Goal: Use online tool/utility: Utilize a website feature to perform a specific function

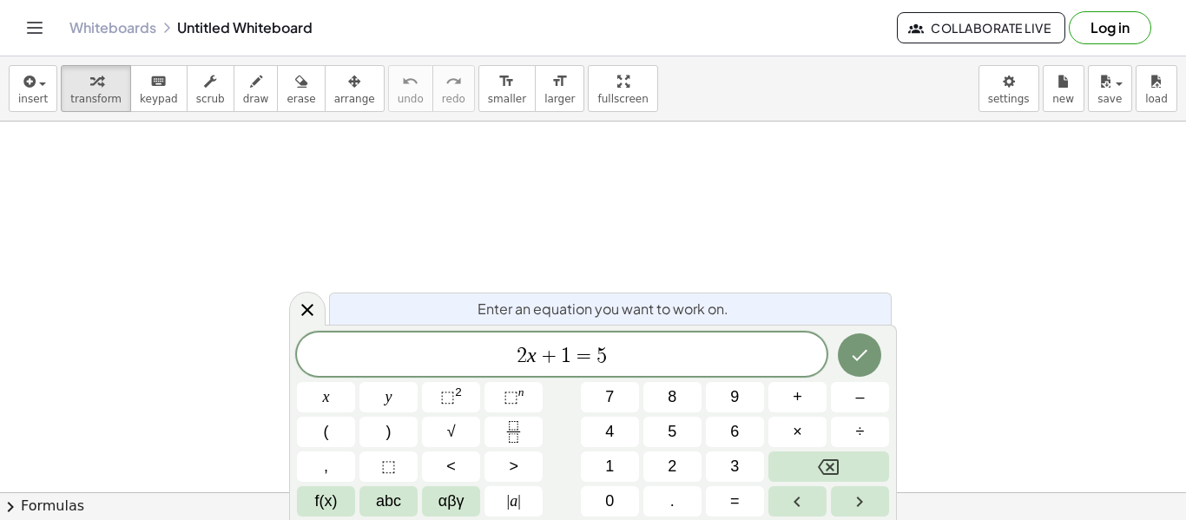
scroll to position [1, 0]
click at [446, 390] on span "⬚" at bounding box center [447, 396] width 15 height 17
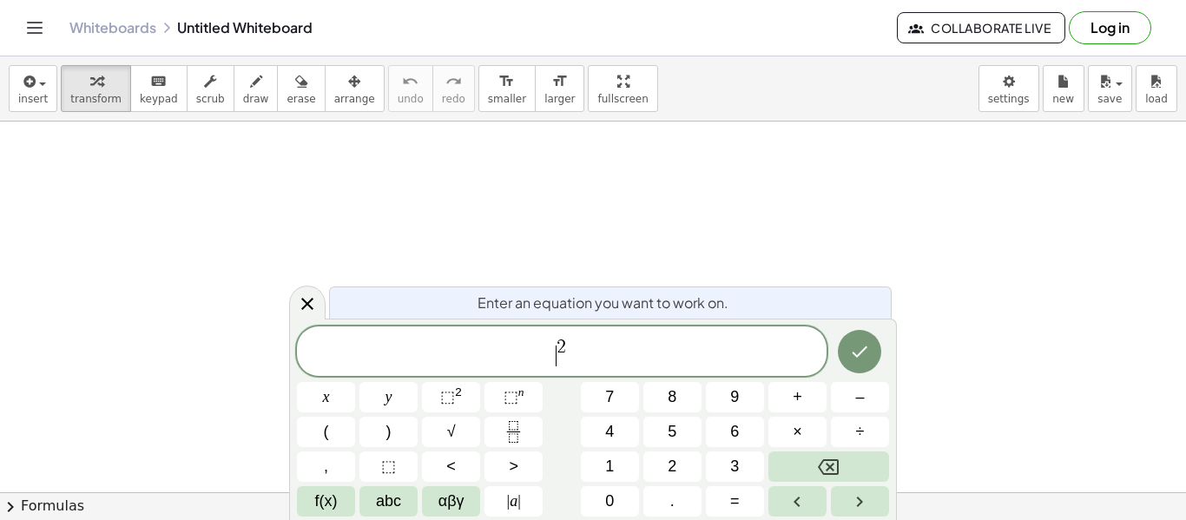
click at [553, 357] on span "​ 2" at bounding box center [561, 352] width 529 height 31
click at [595, 353] on span "a 2 ​" at bounding box center [561, 352] width 529 height 31
click at [810, 387] on button "+" at bounding box center [797, 397] width 58 height 30
click at [440, 391] on span "⬚" at bounding box center [447, 396] width 15 height 17
click at [652, 357] on span "a 2 + b ​ 2" at bounding box center [561, 352] width 529 height 31
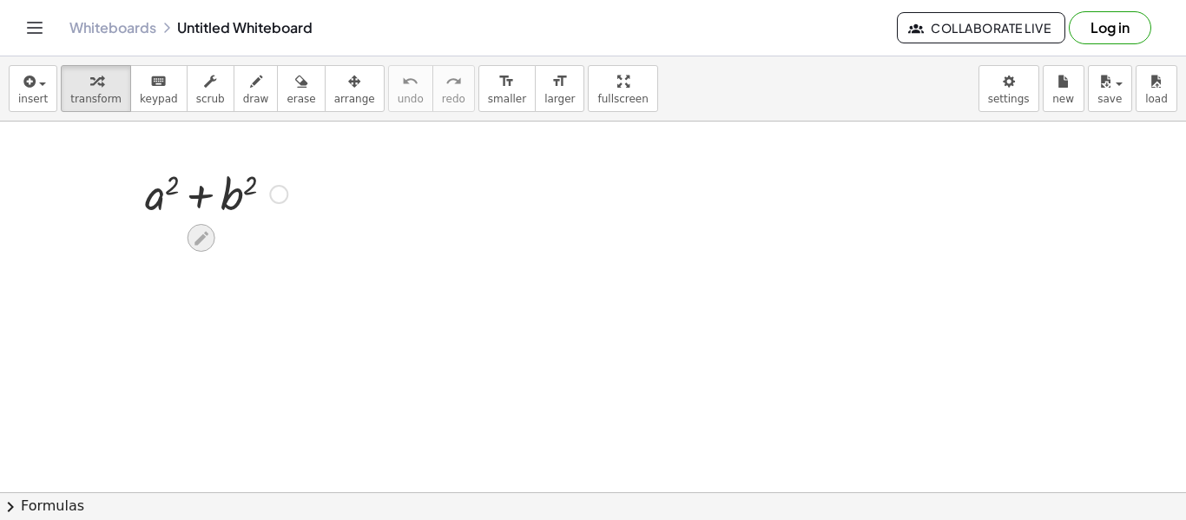
click at [212, 236] on div at bounding box center [201, 238] width 28 height 28
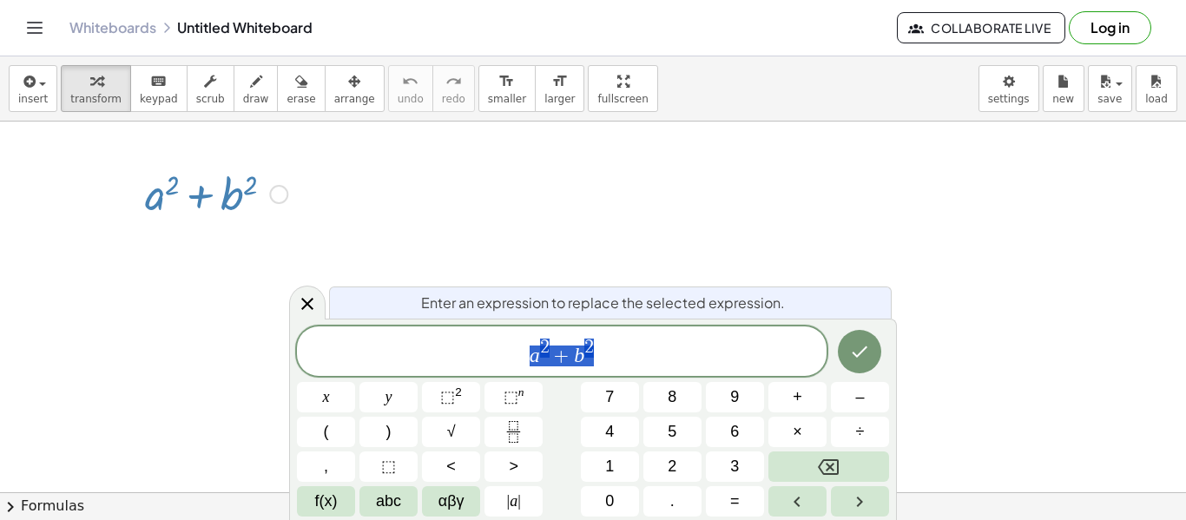
click at [622, 326] on div "a 2 + b 2" at bounding box center [561, 350] width 529 height 49
click at [529, 426] on button "Fraction" at bounding box center [513, 432] width 58 height 30
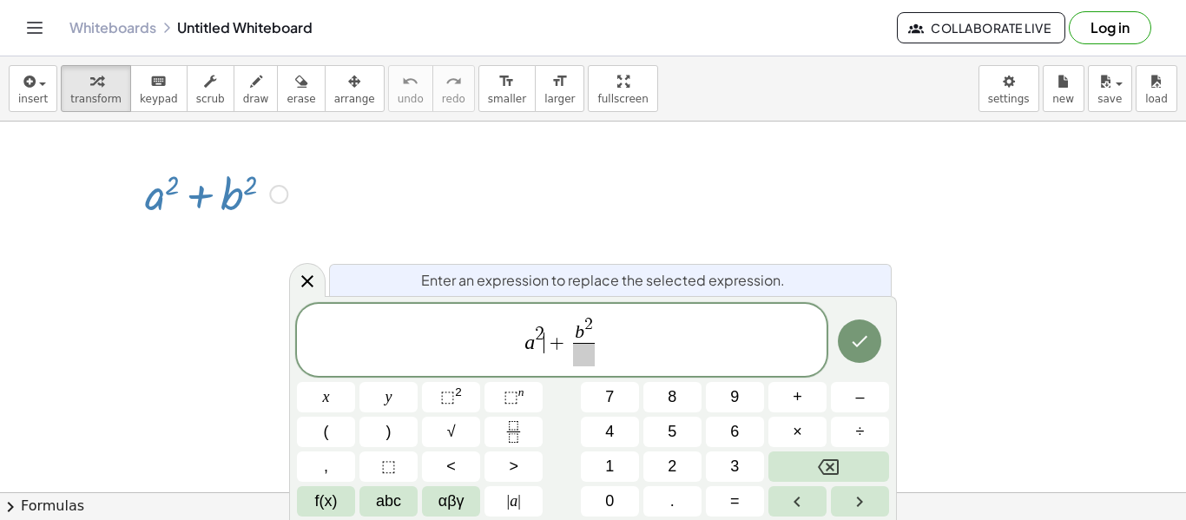
click at [547, 347] on span "+" at bounding box center [556, 342] width 25 height 21
click at [571, 337] on span "​ b 2 ​" at bounding box center [584, 341] width 30 height 50
click at [450, 396] on span "⬚" at bounding box center [447, 396] width 15 height 17
click at [789, 396] on button "+" at bounding box center [797, 397] width 58 height 30
click at [546, 343] on span "+" at bounding box center [536, 342] width 25 height 21
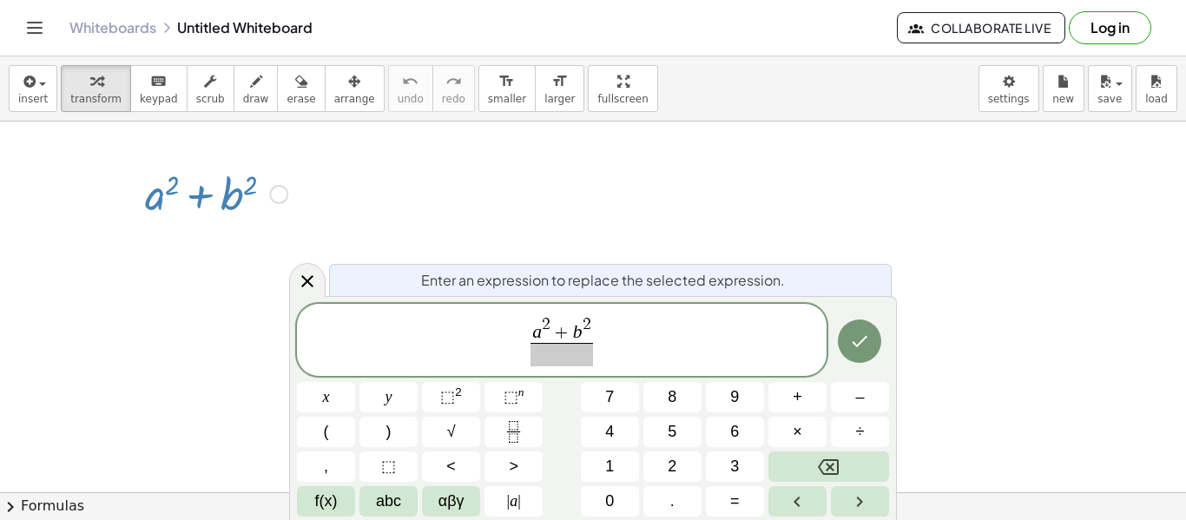
click at [573, 358] on span at bounding box center [561, 354] width 62 height 23
click at [866, 340] on icon "Done" at bounding box center [859, 341] width 21 height 21
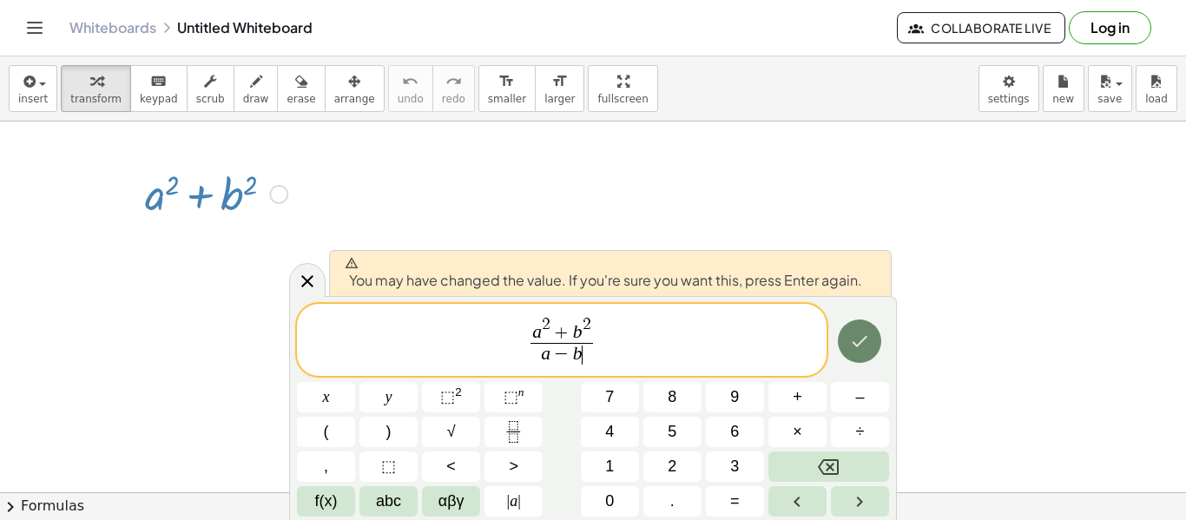
click at [861, 339] on icon "Done" at bounding box center [860, 340] width 16 height 11
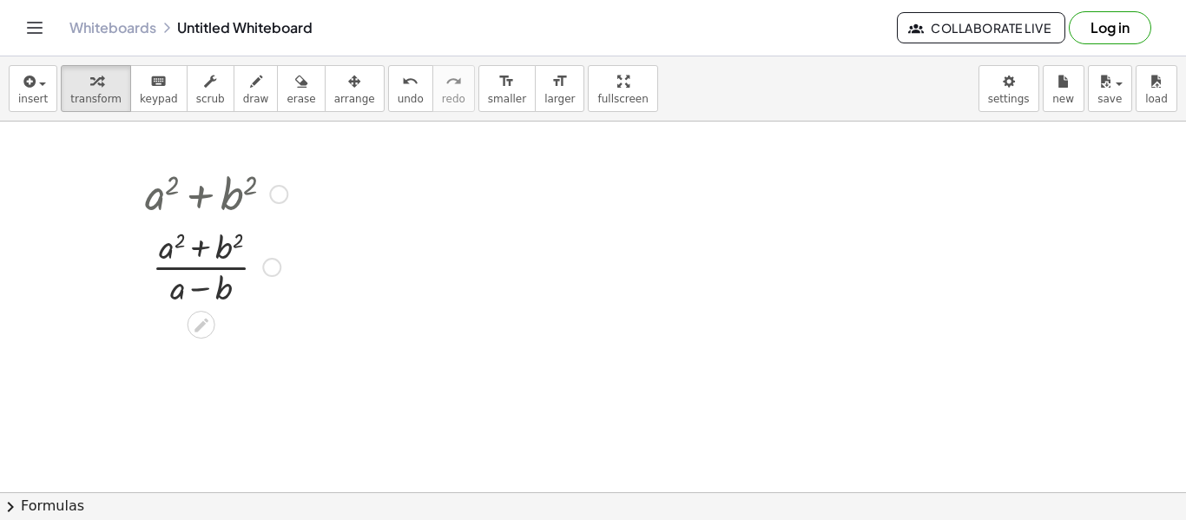
click at [278, 267] on div at bounding box center [271, 267] width 19 height 19
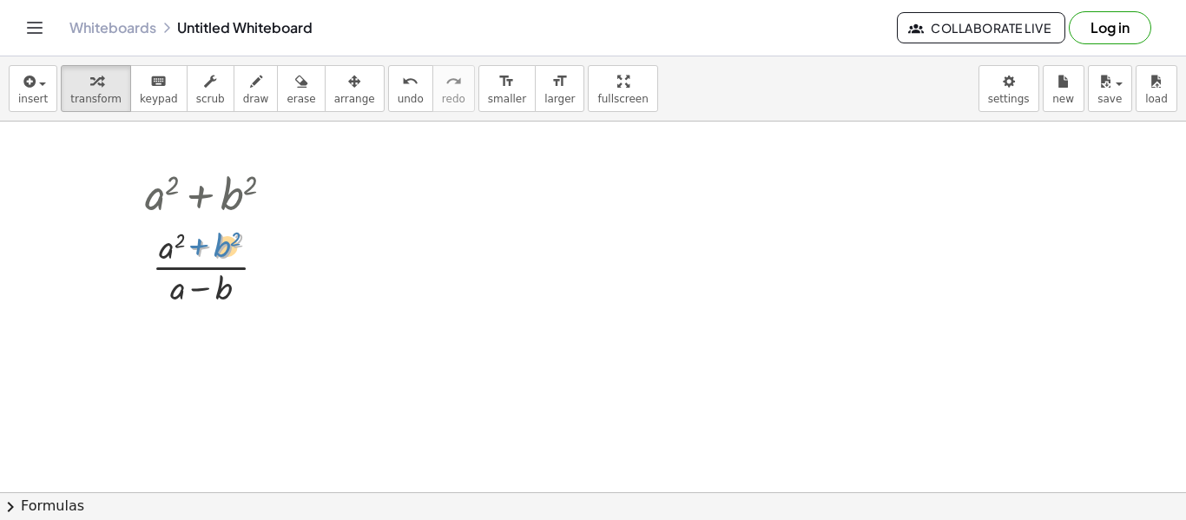
click at [202, 254] on div at bounding box center [216, 265] width 160 height 87
click at [150, 89] on icon "keyboard" at bounding box center [158, 81] width 16 height 21
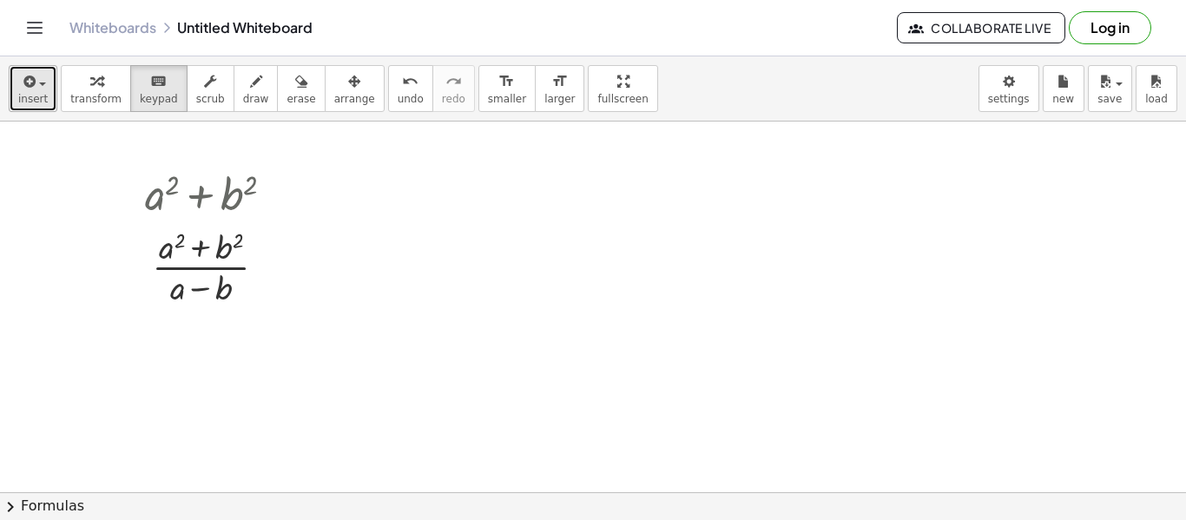
click at [36, 94] on span "insert" at bounding box center [33, 99] width 30 height 12
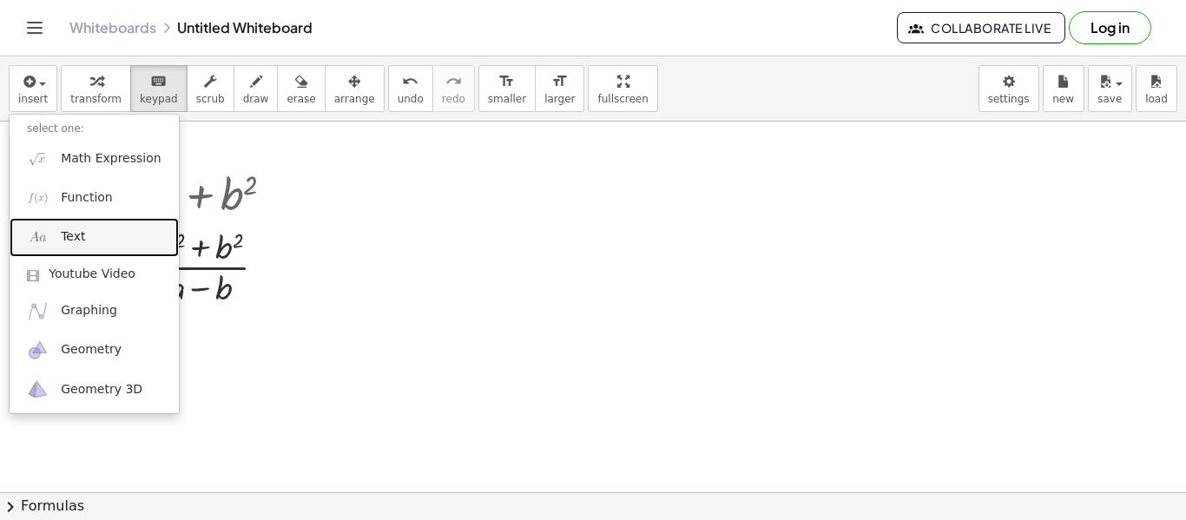
click at [137, 243] on link "Text" at bounding box center [94, 237] width 169 height 39
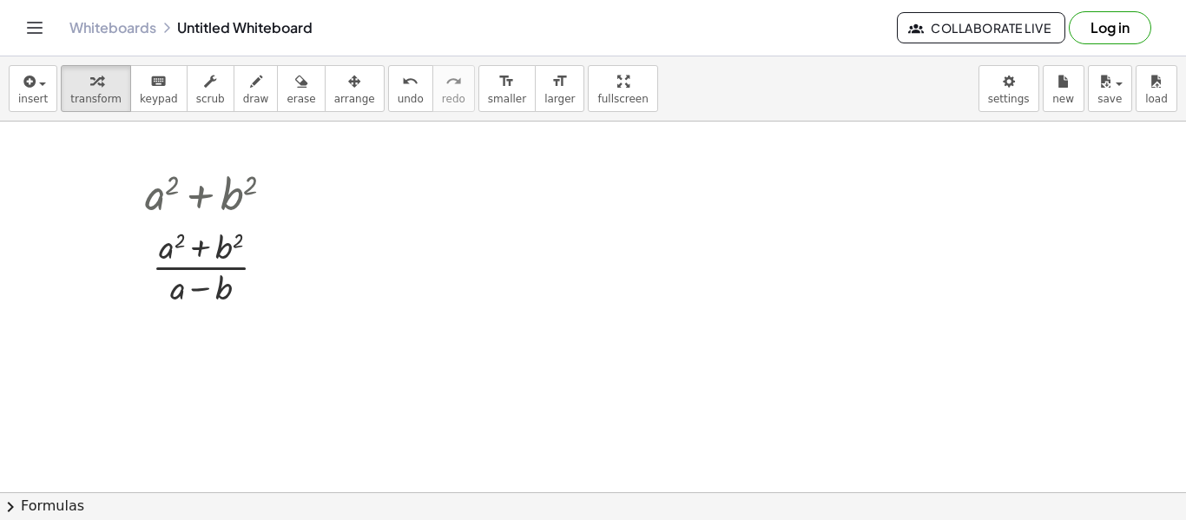
click at [170, 253] on div at bounding box center [216, 265] width 160 height 87
click at [208, 325] on icon at bounding box center [201, 325] width 18 height 18
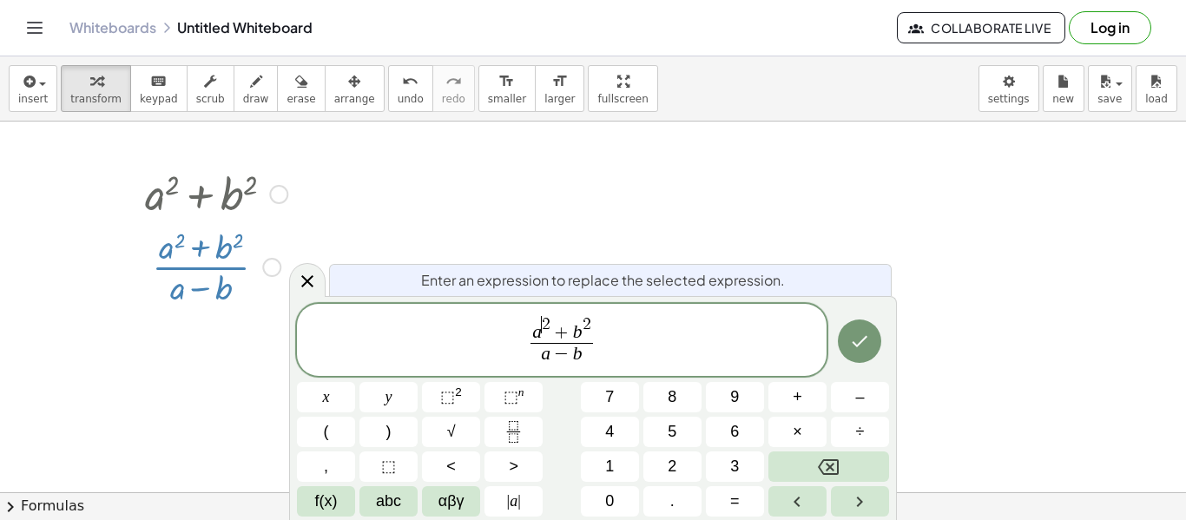
click at [546, 336] on span "a ​ 2 + b 2" at bounding box center [561, 329] width 62 height 27
click at [582, 334] on span "3 ​ 2 + b 2" at bounding box center [561, 329] width 62 height 27
click at [582, 338] on span "3 2 + b ​ 2" at bounding box center [561, 329] width 62 height 27
click at [584, 343] on span "a − b ​" at bounding box center [561, 354] width 62 height 23
click at [583, 331] on span "2" at bounding box center [586, 324] width 9 height 16
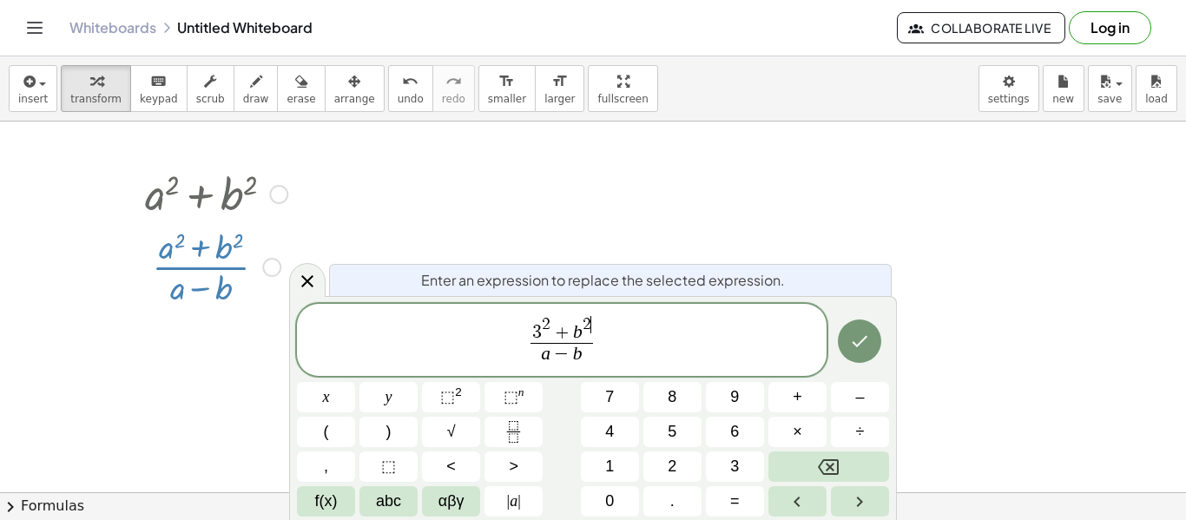
click at [587, 336] on span "3 2 + b 2 ​" at bounding box center [561, 329] width 62 height 27
click at [587, 332] on span "2" at bounding box center [586, 324] width 9 height 16
click at [584, 325] on span "2" at bounding box center [586, 324] width 9 height 16
click at [550, 351] on span "−" at bounding box center [561, 354] width 23 height 19
click at [583, 351] on span "3 ​ − b" at bounding box center [561, 354] width 62 height 23
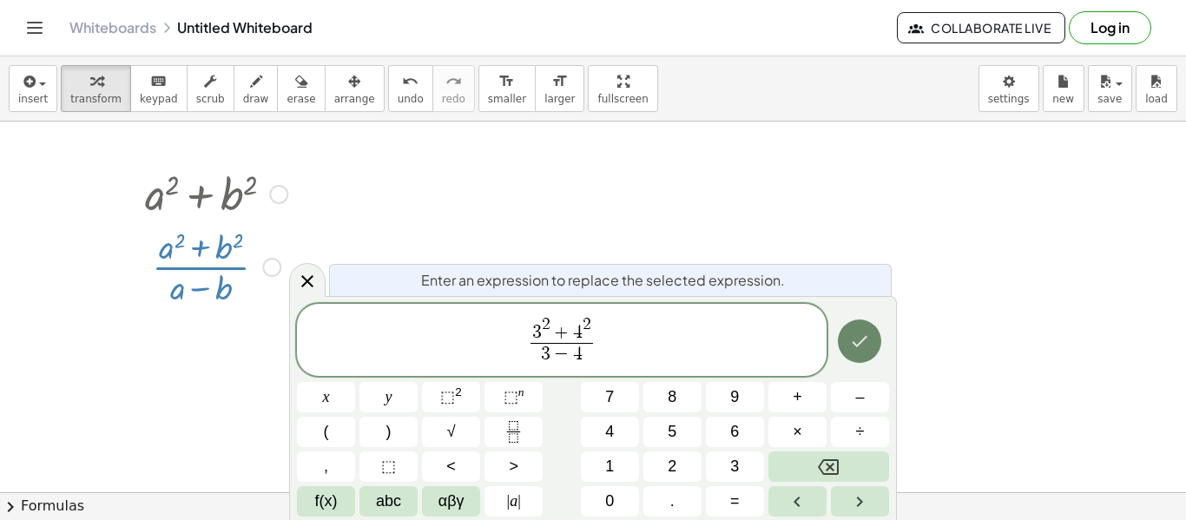
click at [868, 331] on icon "Done" at bounding box center [859, 341] width 21 height 21
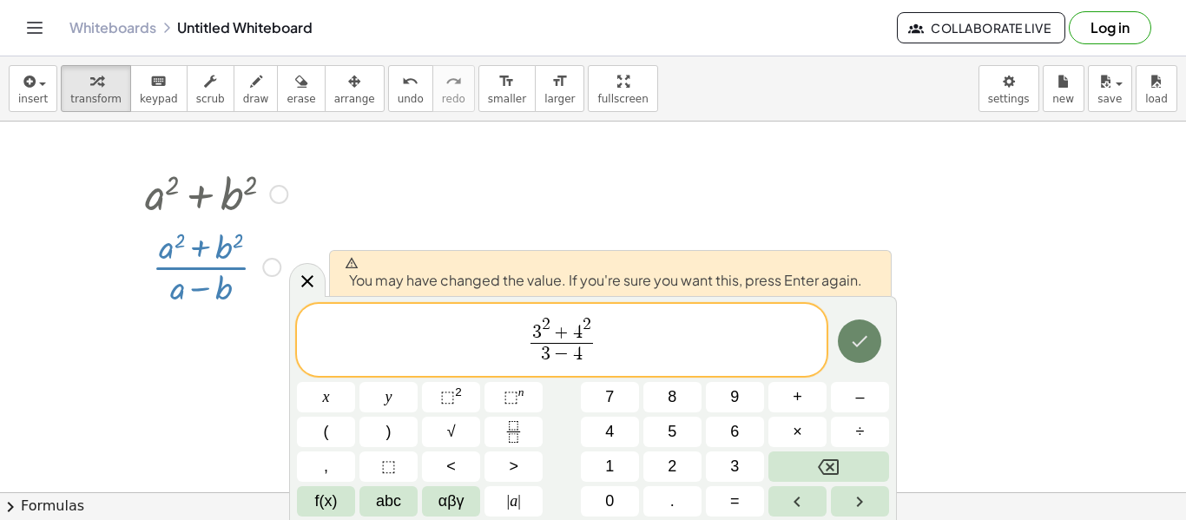
click at [868, 331] on icon "Done" at bounding box center [859, 341] width 21 height 21
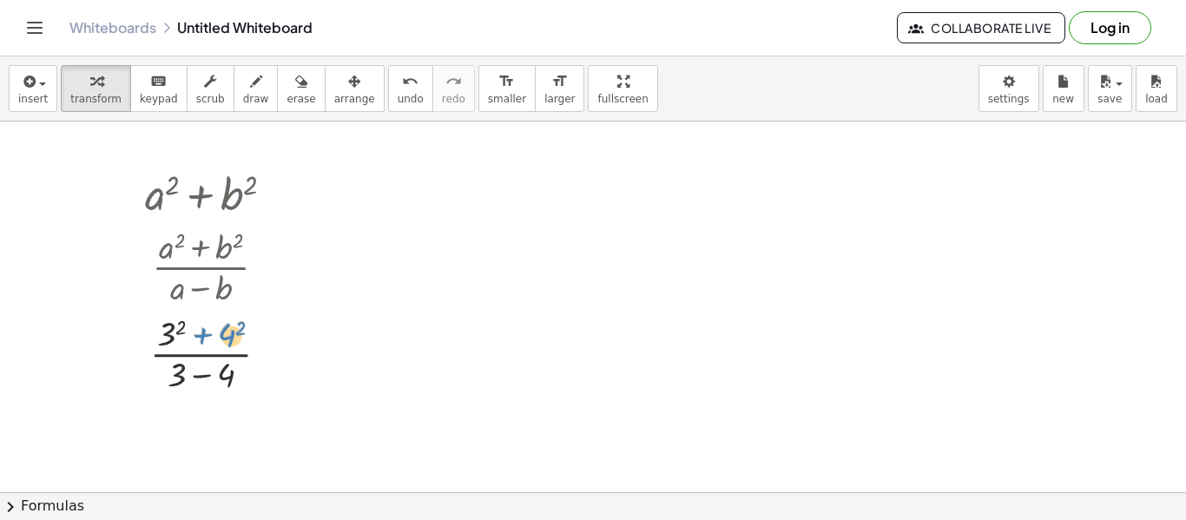
click at [196, 341] on div at bounding box center [216, 352] width 160 height 87
drag, startPoint x: 175, startPoint y: 330, endPoint x: 237, endPoint y: 335, distance: 61.8
click at [237, 335] on div at bounding box center [216, 352] width 160 height 87
drag, startPoint x: 237, startPoint y: 335, endPoint x: 260, endPoint y: 340, distance: 24.0
click at [260, 340] on div at bounding box center [216, 352] width 160 height 87
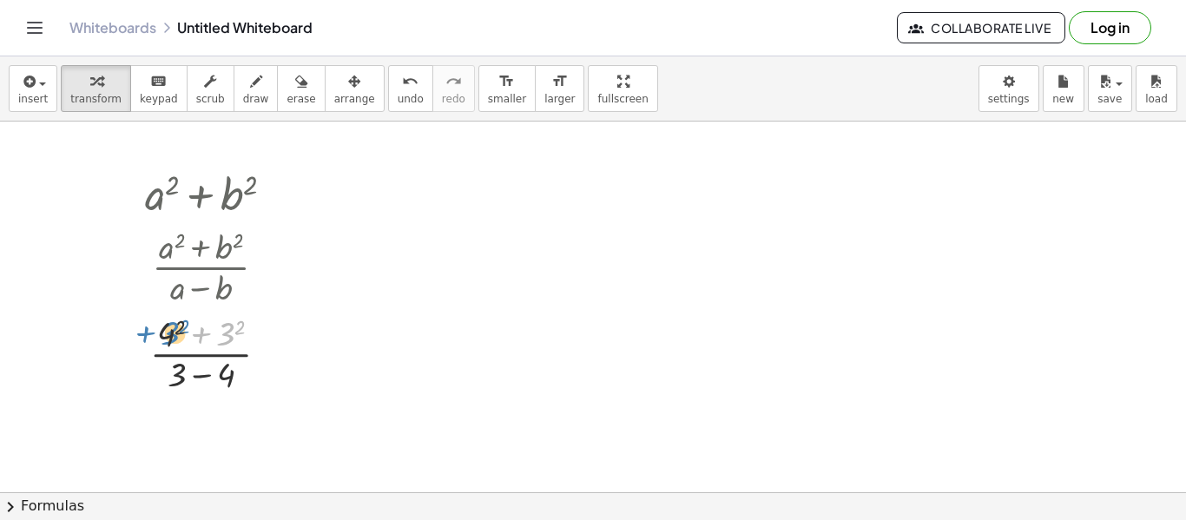
drag, startPoint x: 230, startPoint y: 333, endPoint x: 170, endPoint y: 333, distance: 59.9
click at [170, 333] on div at bounding box center [216, 352] width 160 height 87
click at [207, 332] on div at bounding box center [216, 352] width 160 height 87
click at [202, 333] on div at bounding box center [216, 352] width 160 height 87
click at [201, 338] on div at bounding box center [216, 352] width 160 height 87
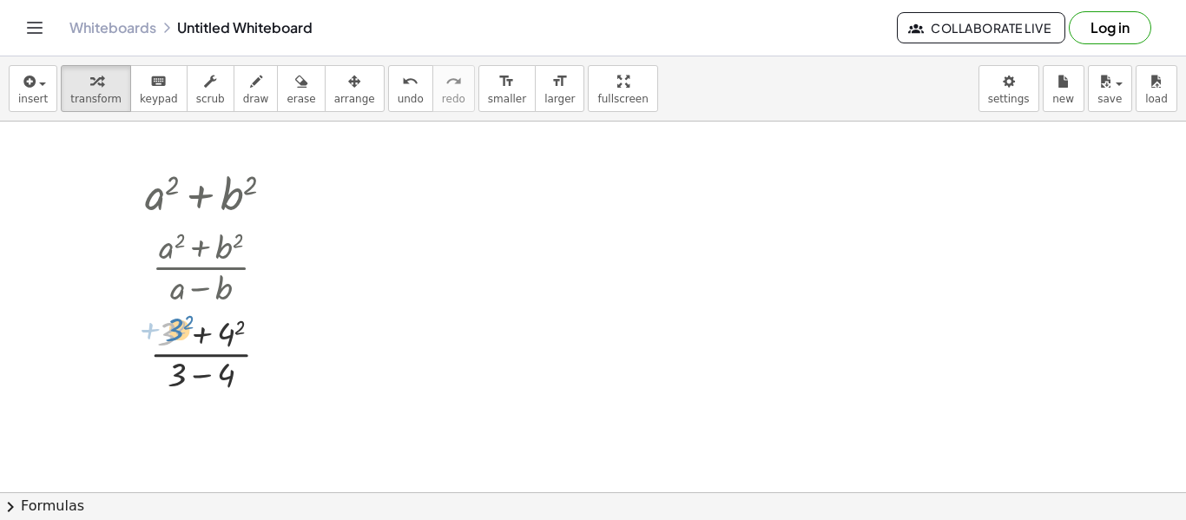
click at [169, 325] on div at bounding box center [216, 352] width 160 height 87
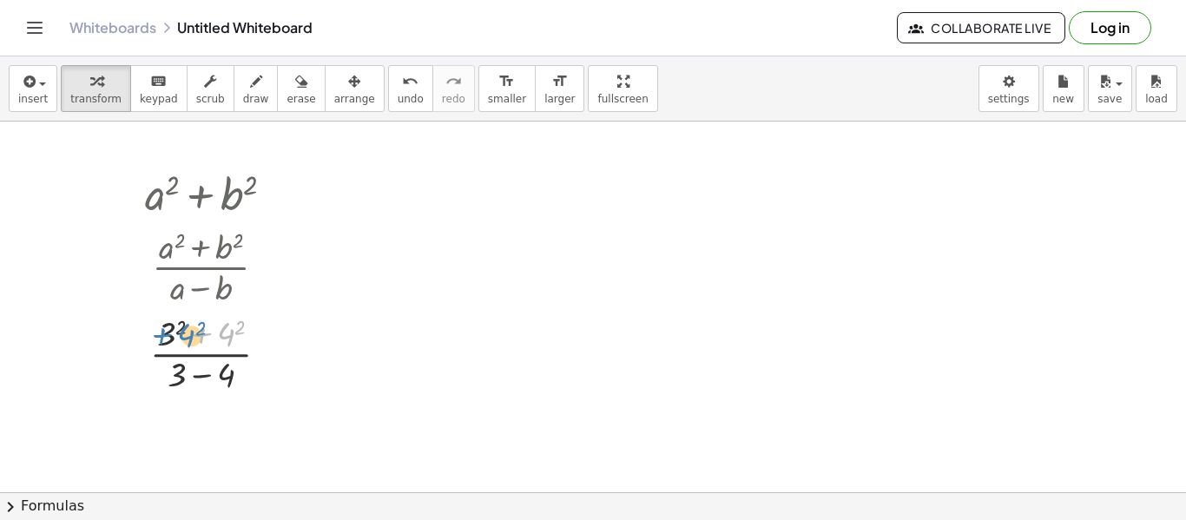
drag, startPoint x: 222, startPoint y: 334, endPoint x: 173, endPoint y: 335, distance: 49.5
click at [173, 335] on div at bounding box center [216, 352] width 160 height 87
click at [198, 341] on div at bounding box center [216, 352] width 160 height 87
click at [199, 338] on div at bounding box center [216, 352] width 160 height 87
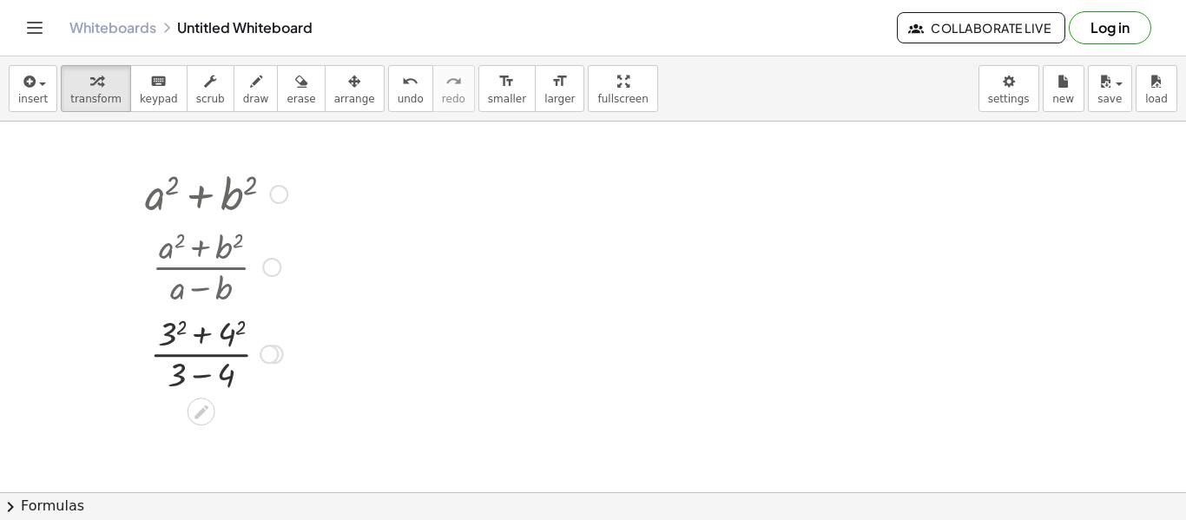
click at [199, 338] on div at bounding box center [216, 352] width 160 height 87
click at [171, 332] on div at bounding box center [216, 352] width 160 height 87
click at [220, 332] on div at bounding box center [216, 352] width 160 height 87
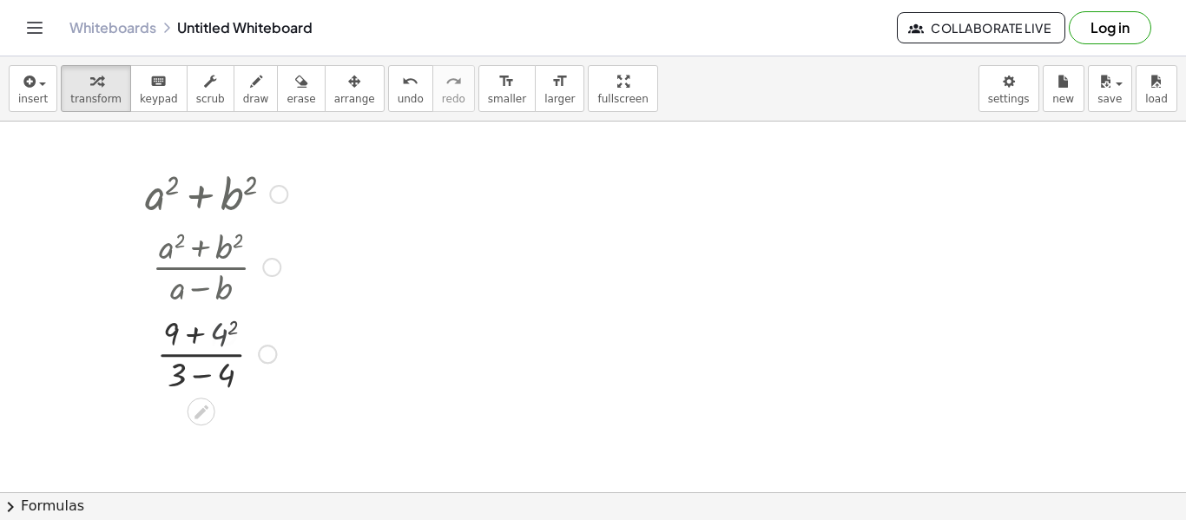
click at [220, 332] on div at bounding box center [216, 352] width 160 height 87
click at [215, 338] on div at bounding box center [216, 352] width 160 height 87
click at [233, 376] on div at bounding box center [216, 352] width 160 height 87
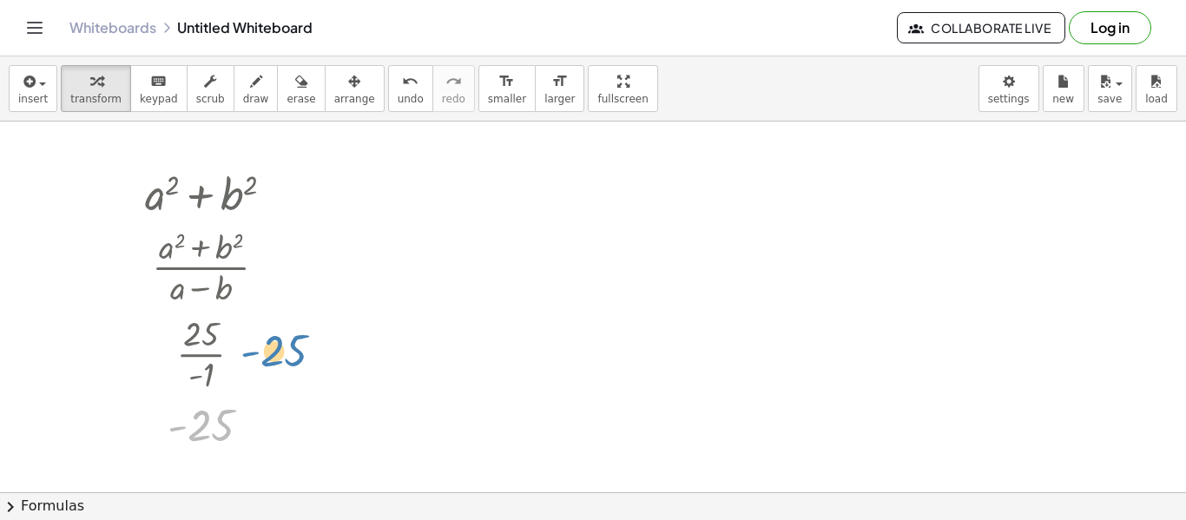
drag, startPoint x: 224, startPoint y: 427, endPoint x: 305, endPoint y: 346, distance: 114.8
click at [200, 210] on div at bounding box center [216, 192] width 160 height 59
click at [50, 91] on button "insert" at bounding box center [33, 88] width 49 height 47
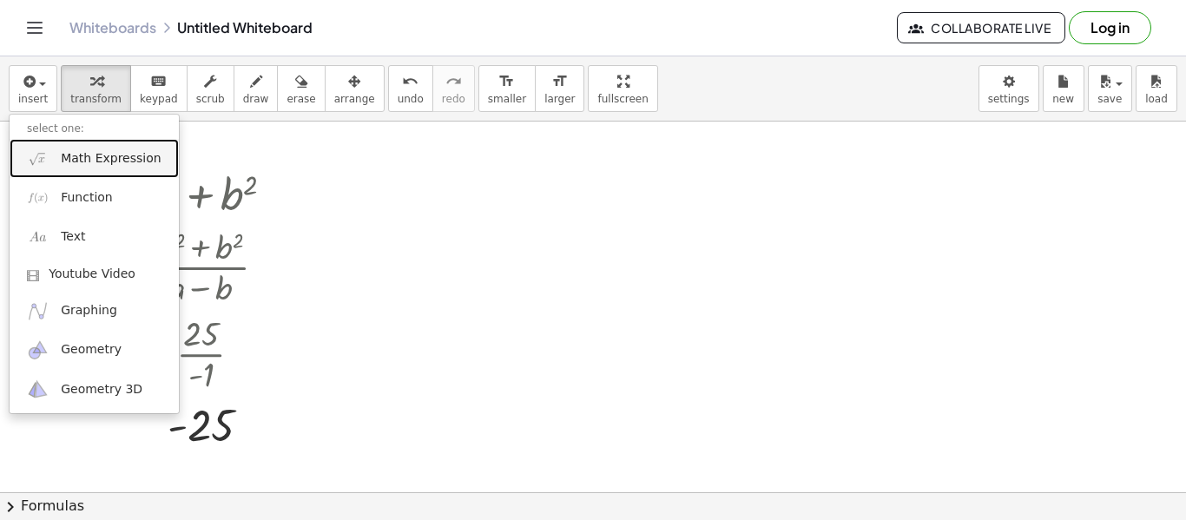
click at [93, 154] on span "Math Expression" at bounding box center [111, 158] width 100 height 17
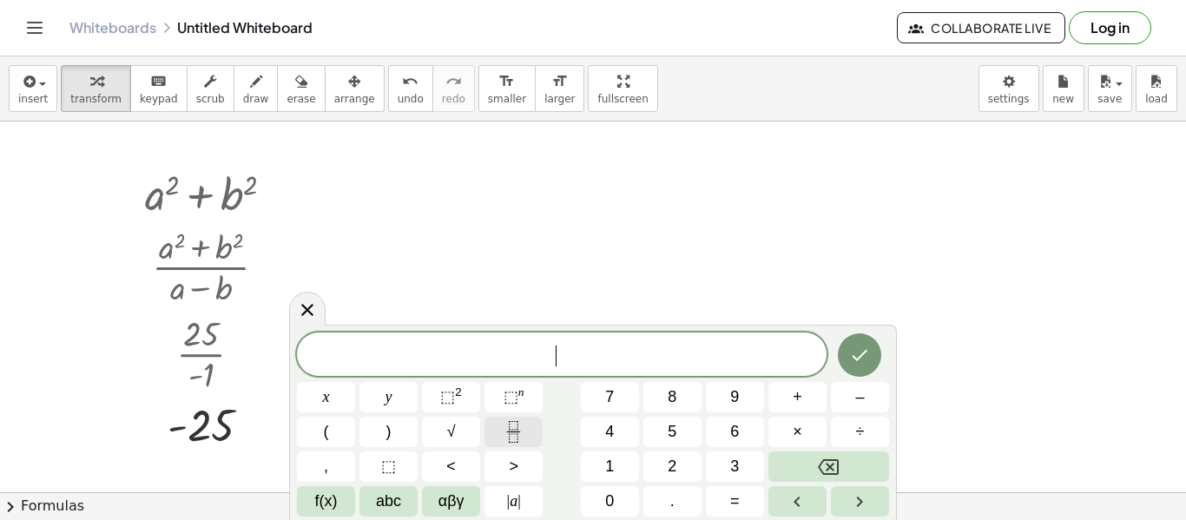
click at [528, 426] on button "Fraction" at bounding box center [513, 432] width 58 height 30
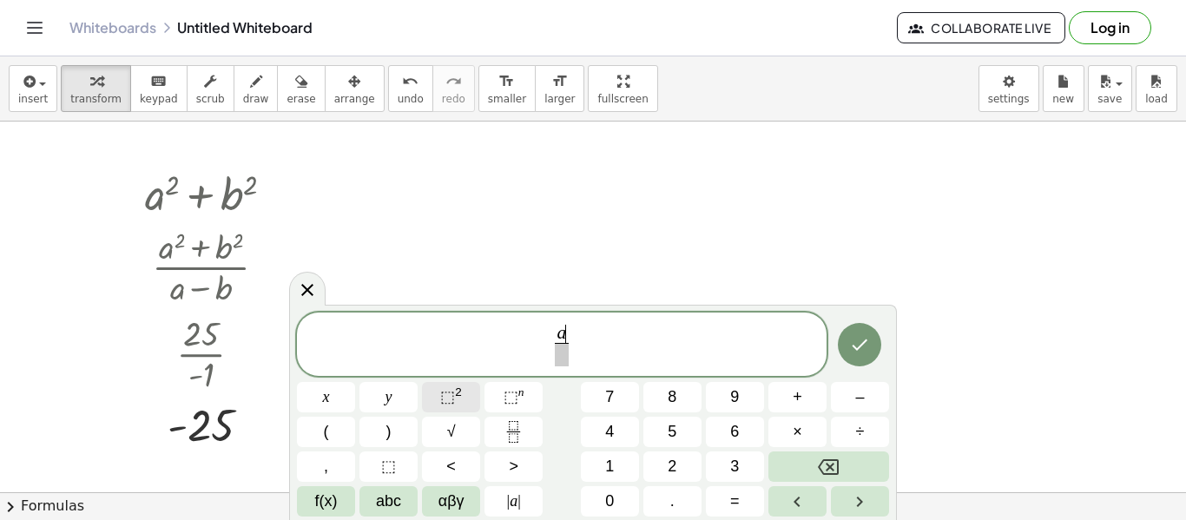
click at [465, 385] on button "⬚ 2" at bounding box center [451, 397] width 58 height 30
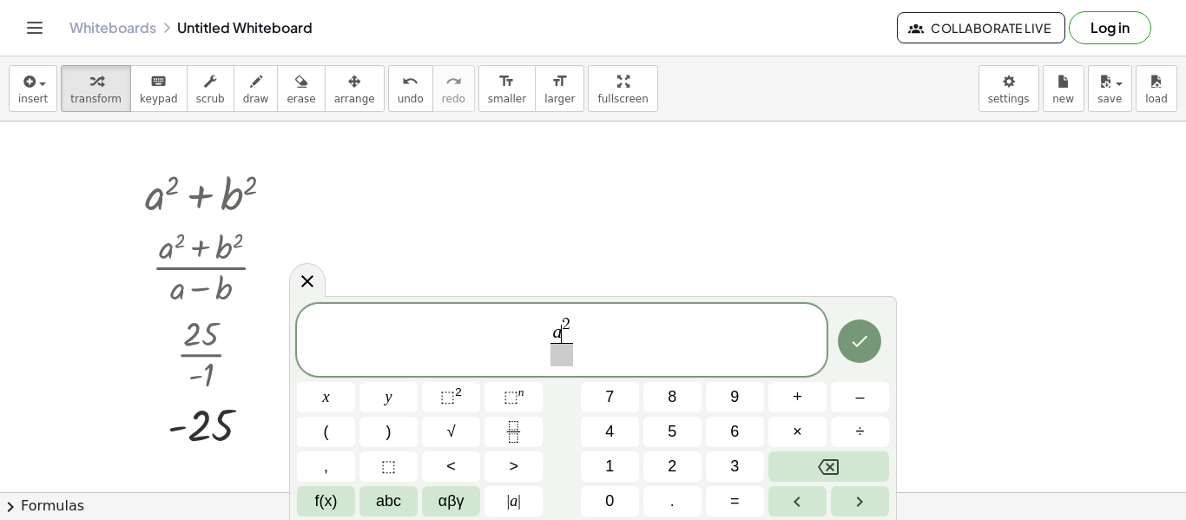
click at [559, 332] on var "a" at bounding box center [558, 332] width 10 height 21
click at [578, 322] on span "− 3 2 ​" at bounding box center [561, 329] width 36 height 27
click at [787, 389] on button "+" at bounding box center [797, 397] width 58 height 30
click at [840, 384] on button "–" at bounding box center [860, 397] width 58 height 30
click at [463, 397] on button "⬚ 2" at bounding box center [451, 397] width 58 height 30
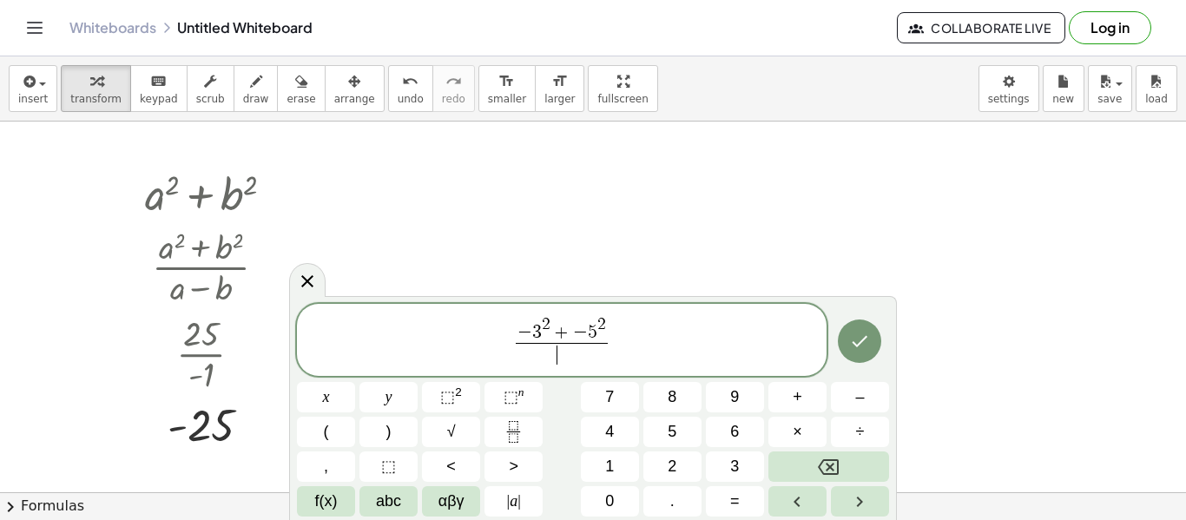
click at [579, 357] on span "​" at bounding box center [562, 354] width 92 height 23
click at [818, 397] on button "+" at bounding box center [797, 397] width 58 height 30
click at [798, 385] on span "+" at bounding box center [797, 396] width 10 height 23
click at [859, 338] on icon "Done" at bounding box center [859, 341] width 21 height 21
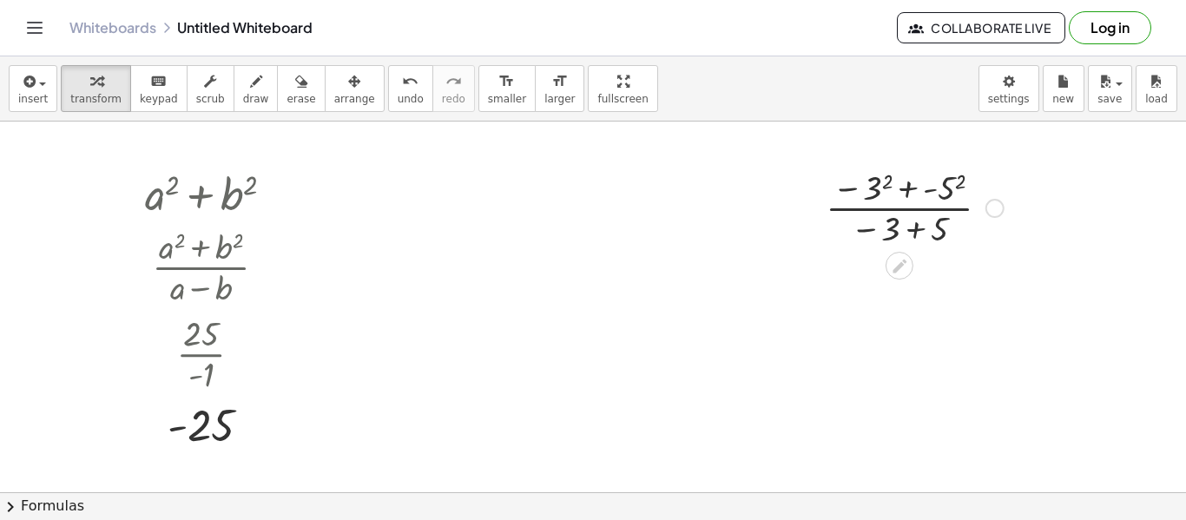
click at [882, 181] on div at bounding box center [914, 206] width 195 height 87
click at [882, 181] on div at bounding box center [914, 206] width 181 height 87
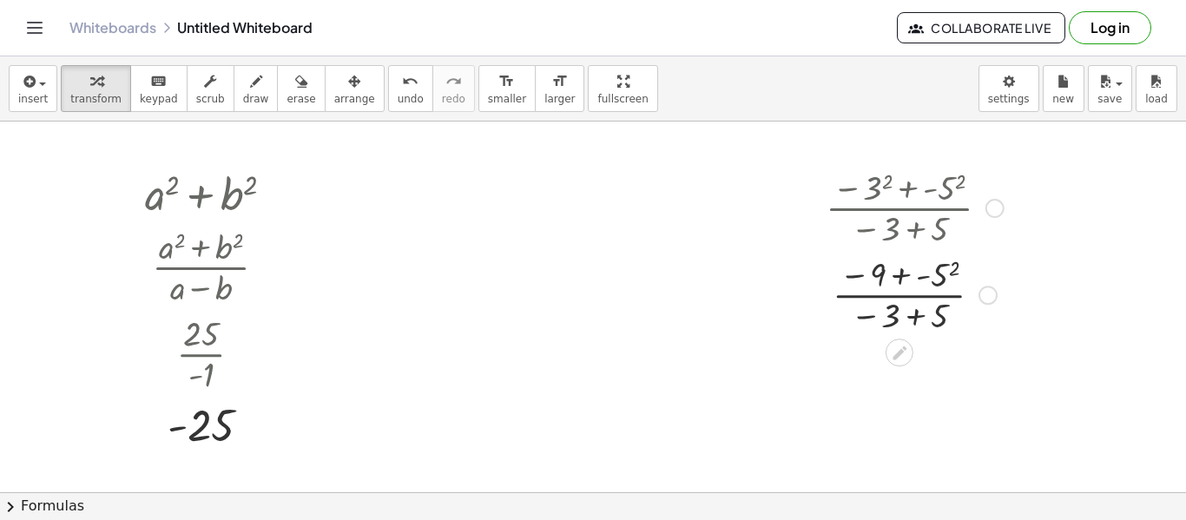
click at [935, 271] on div at bounding box center [914, 293] width 195 height 87
click at [902, 273] on div at bounding box center [914, 293] width 195 height 87
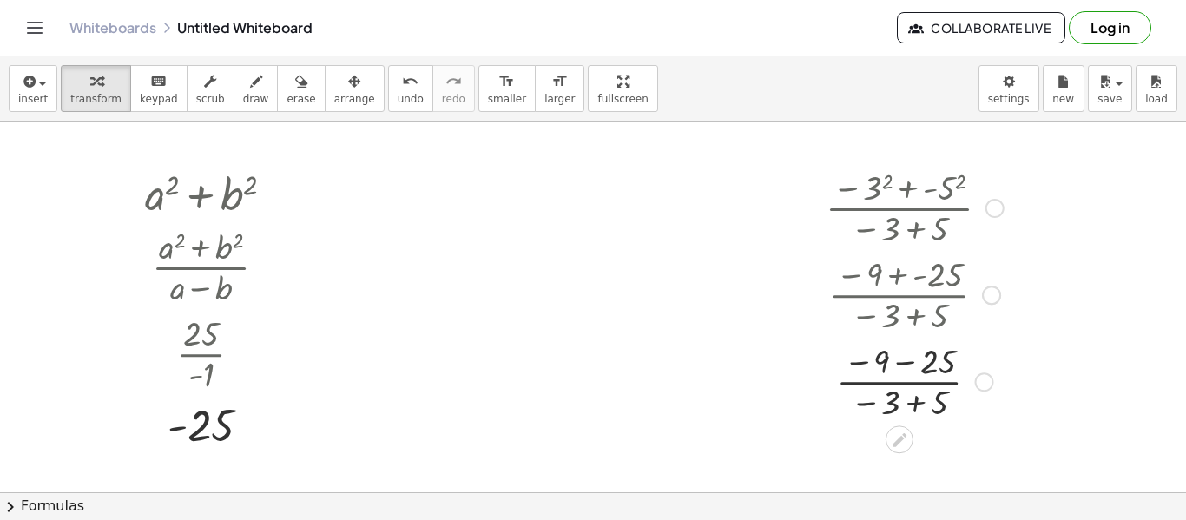
click at [904, 360] on div at bounding box center [914, 380] width 195 height 87
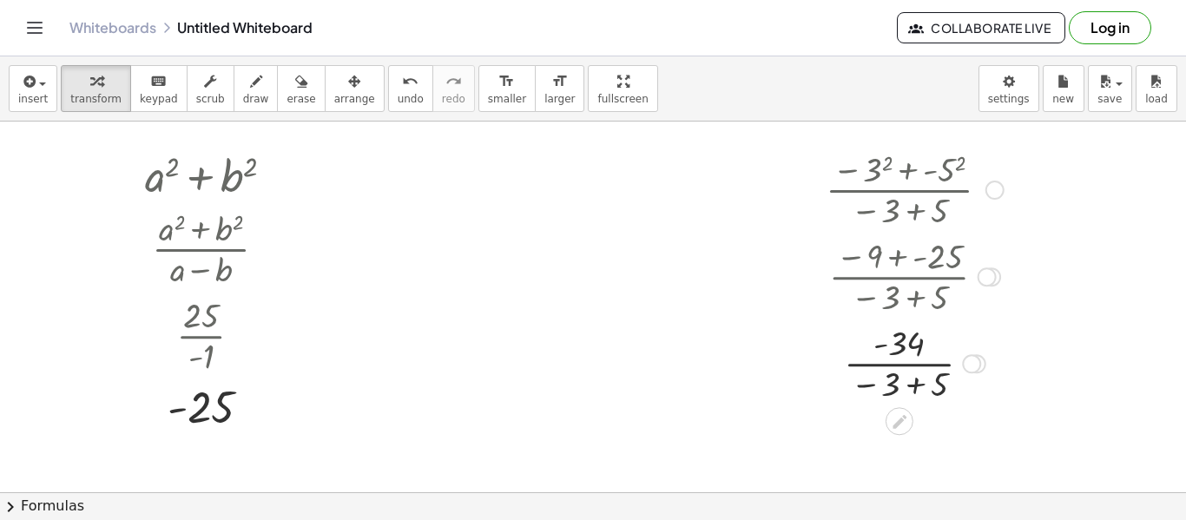
click at [914, 385] on div at bounding box center [914, 362] width 195 height 87
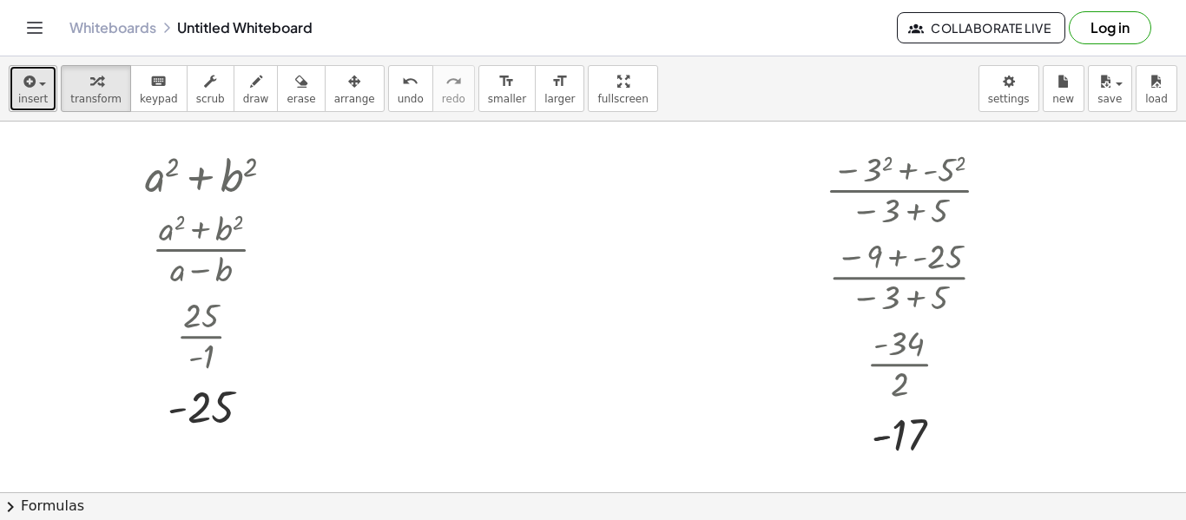
click at [32, 86] on icon "button" at bounding box center [28, 81] width 16 height 21
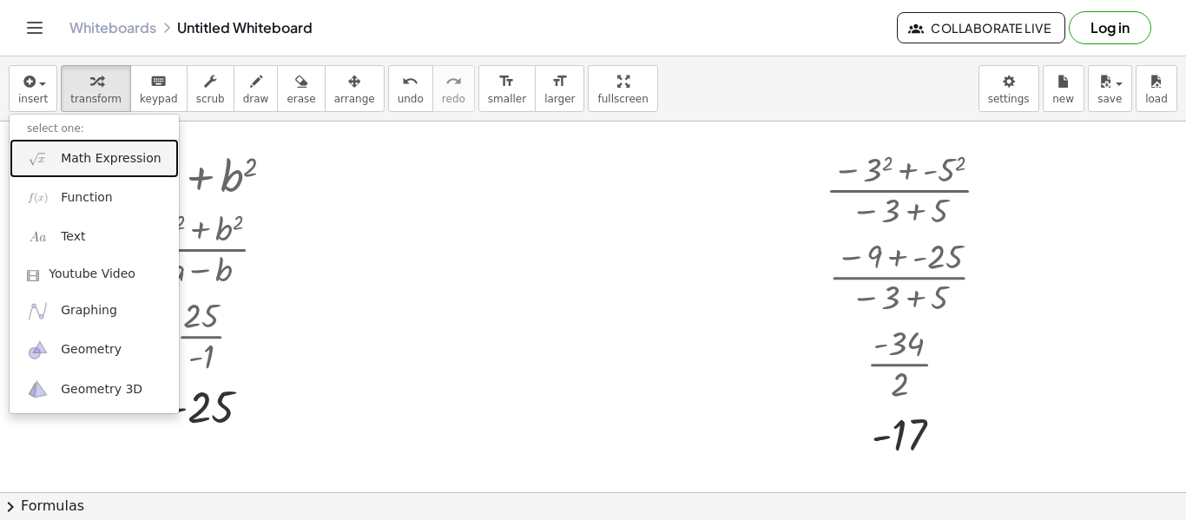
click at [101, 159] on span "Math Expression" at bounding box center [111, 158] width 100 height 17
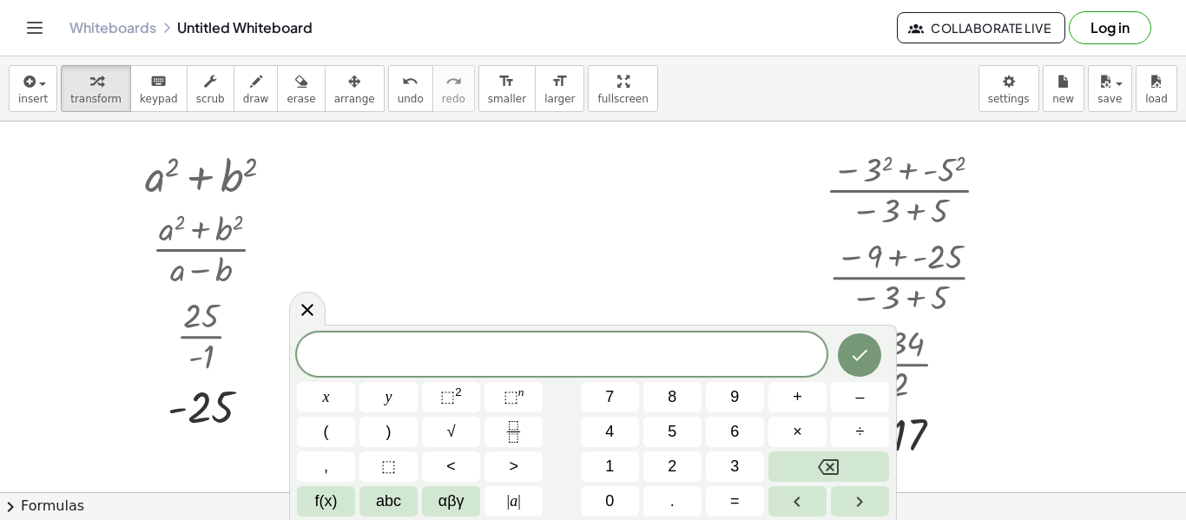
scroll to position [3, 0]
click at [337, 435] on button "(" at bounding box center [326, 432] width 58 height 30
click at [864, 350] on icon "Done" at bounding box center [859, 353] width 21 height 21
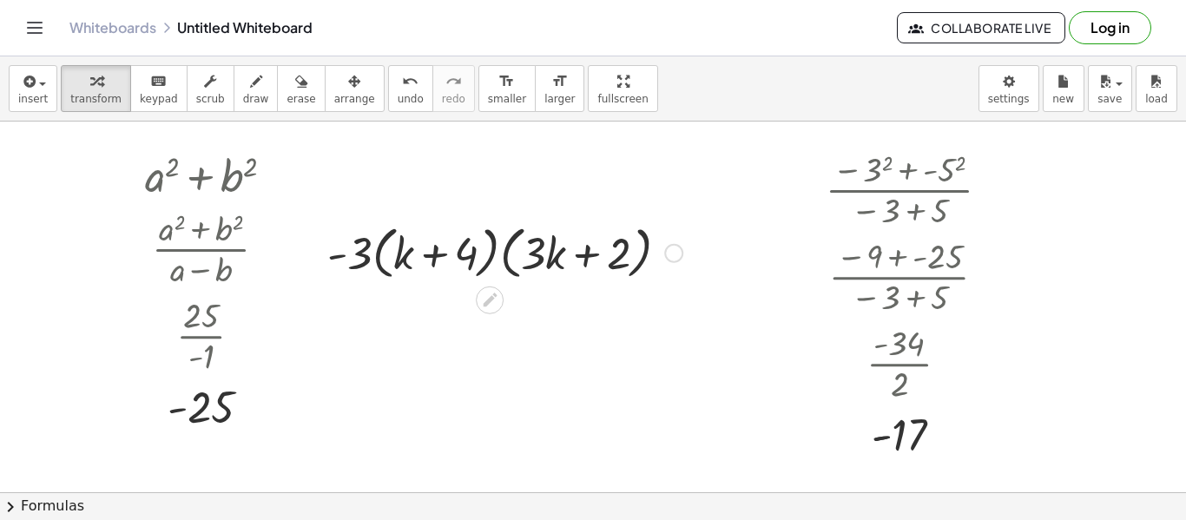
click at [372, 258] on div at bounding box center [505, 252] width 372 height 66
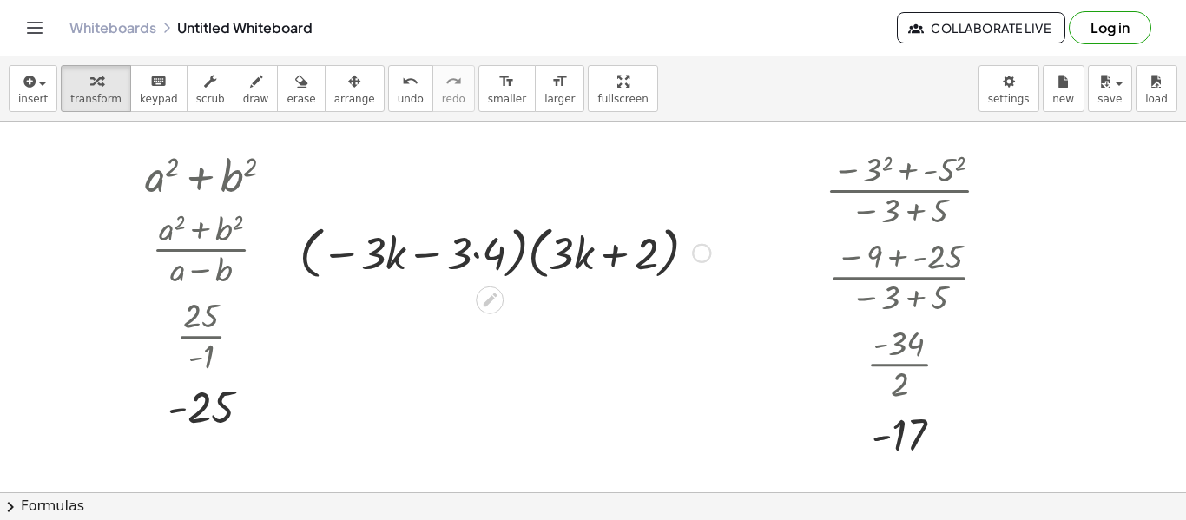
click at [470, 250] on div at bounding box center [505, 252] width 428 height 66
click at [483, 251] on div at bounding box center [505, 252] width 428 height 66
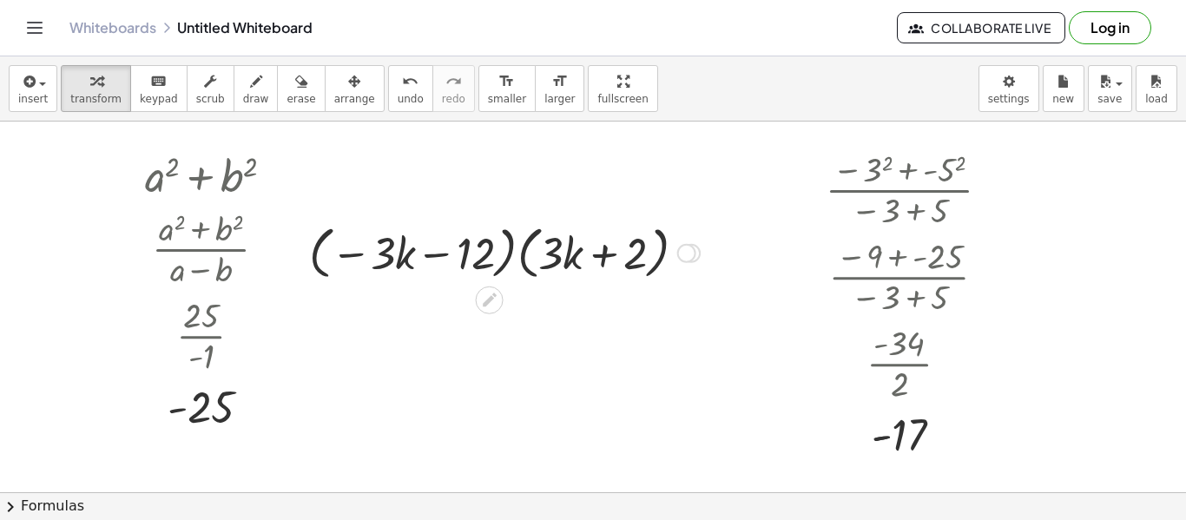
click at [569, 253] on div at bounding box center [504, 252] width 408 height 66
click at [645, 258] on div at bounding box center [504, 252] width 408 height 66
click at [644, 258] on div at bounding box center [504, 252] width 408 height 66
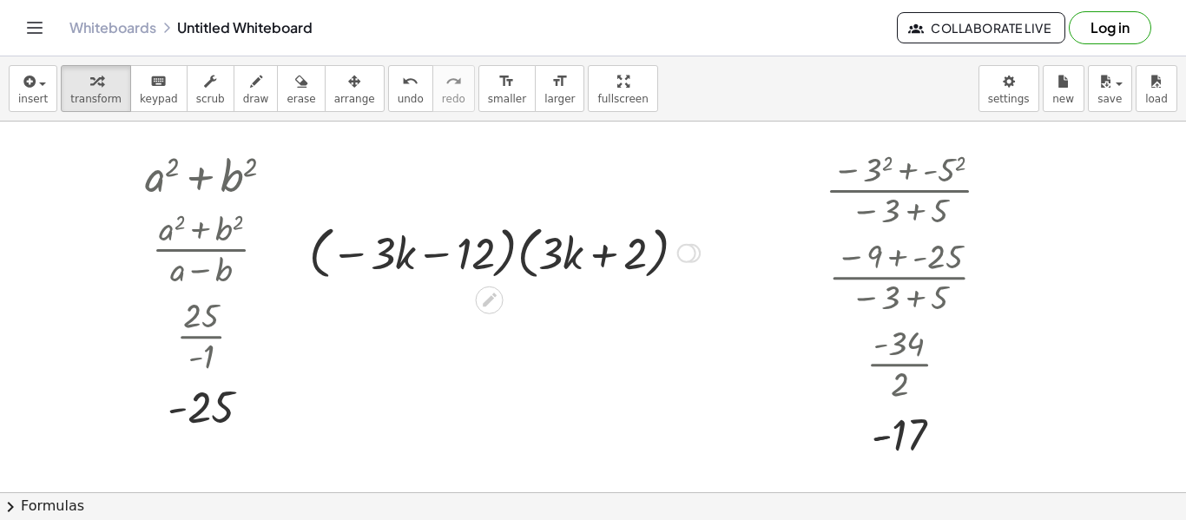
click at [644, 258] on div at bounding box center [504, 252] width 408 height 66
click at [384, 260] on div at bounding box center [504, 252] width 408 height 66
click at [511, 258] on div at bounding box center [504, 252] width 408 height 66
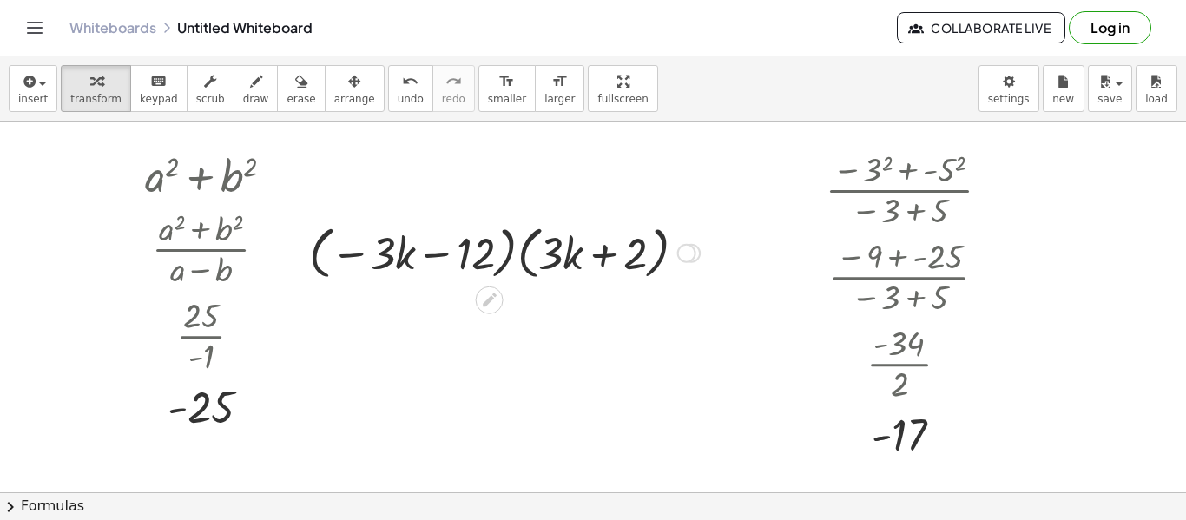
click at [521, 254] on div at bounding box center [504, 252] width 408 height 66
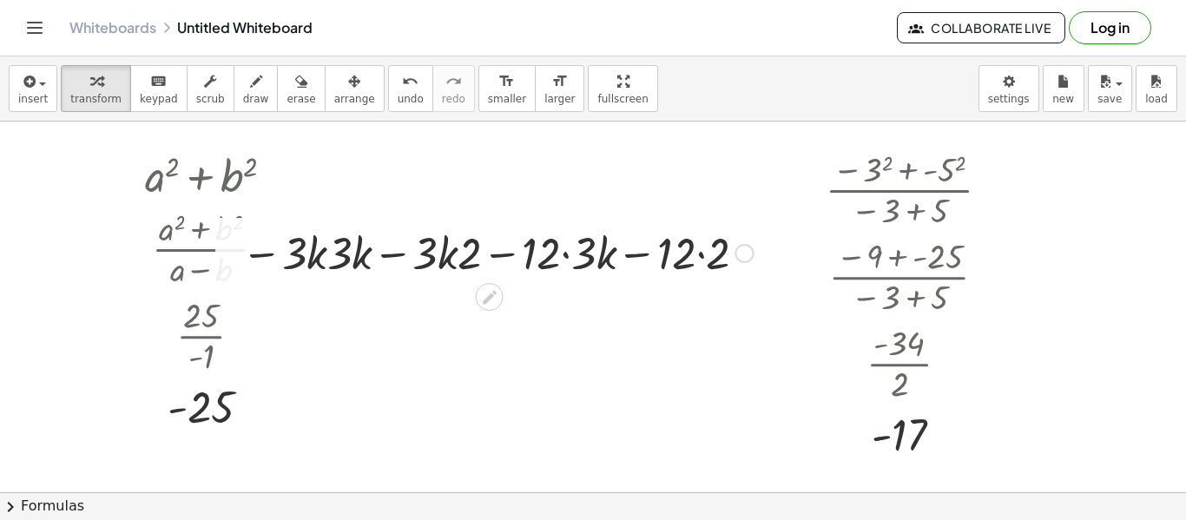
click at [330, 248] on div at bounding box center [497, 251] width 529 height 59
click at [312, 253] on div at bounding box center [497, 251] width 529 height 59
click at [300, 259] on div at bounding box center [497, 251] width 529 height 59
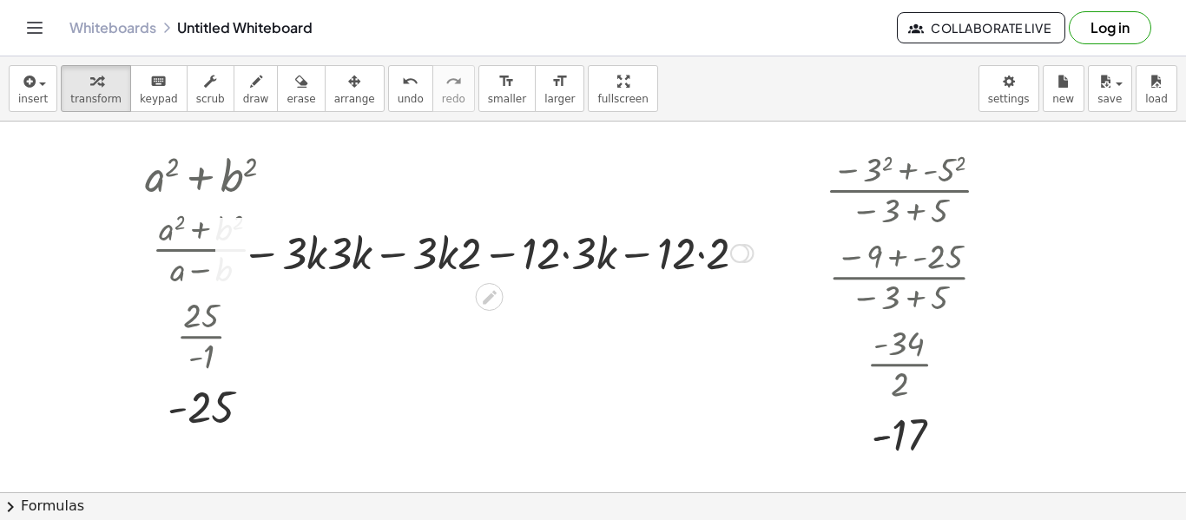
click at [300, 259] on div at bounding box center [497, 251] width 529 height 59
click at [330, 247] on div at bounding box center [497, 251] width 529 height 59
click at [345, 254] on div at bounding box center [497, 251] width 529 height 59
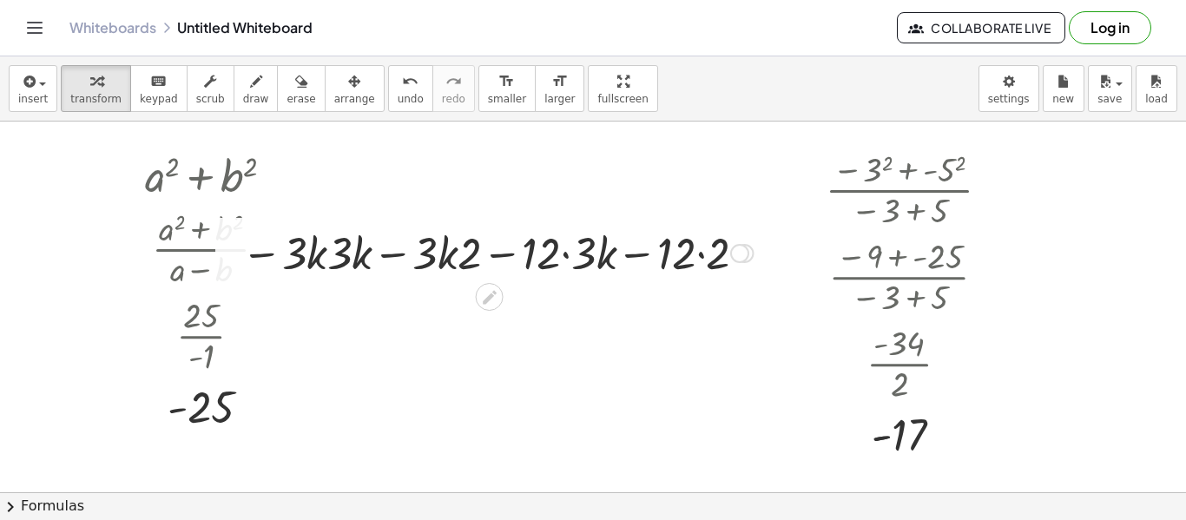
click at [345, 254] on div at bounding box center [497, 251] width 529 height 59
click at [317, 273] on div at bounding box center [497, 251] width 529 height 59
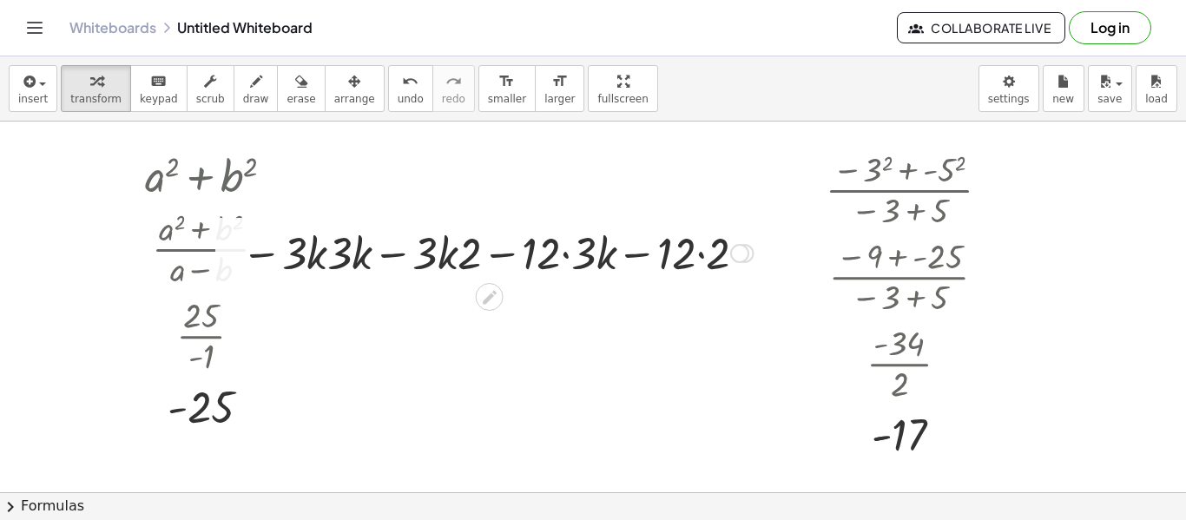
click at [265, 257] on div at bounding box center [497, 251] width 529 height 59
click at [294, 257] on div at bounding box center [497, 251] width 529 height 59
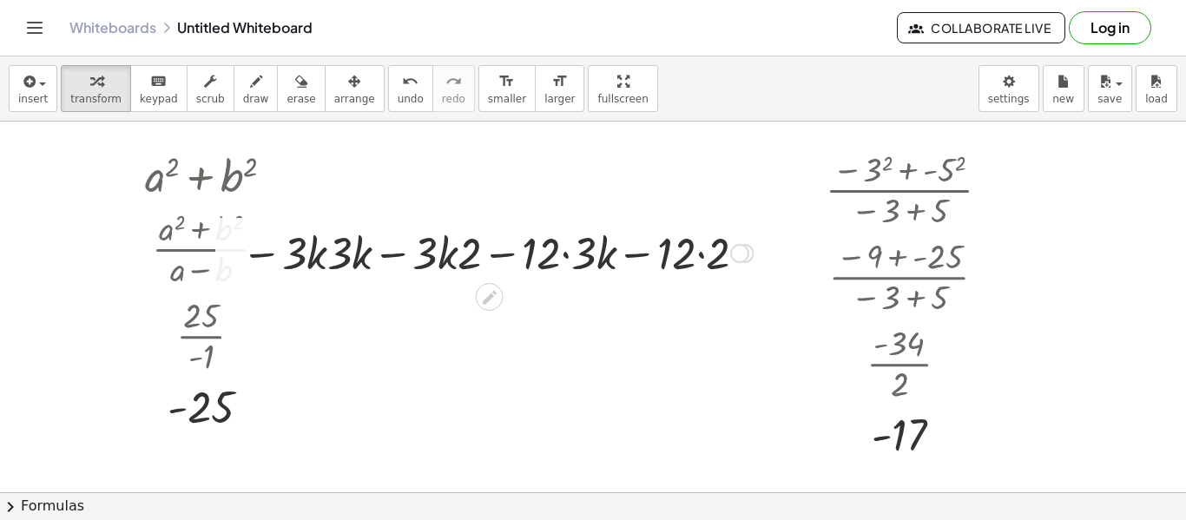
click at [294, 257] on div at bounding box center [497, 251] width 529 height 59
click at [462, 262] on div at bounding box center [497, 251] width 529 height 59
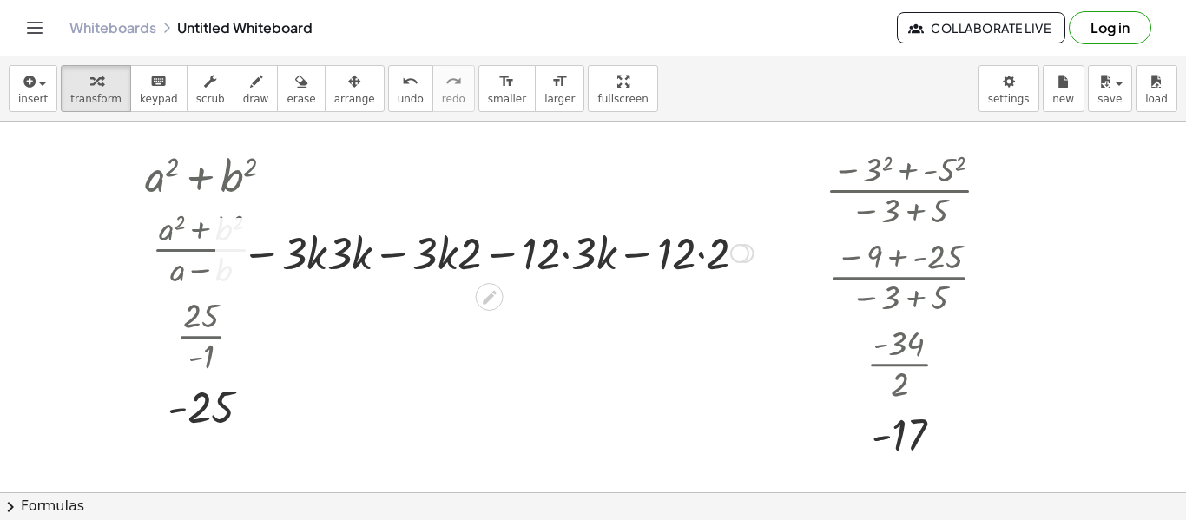
click at [450, 261] on div at bounding box center [497, 251] width 529 height 59
click at [425, 257] on div at bounding box center [497, 251] width 529 height 59
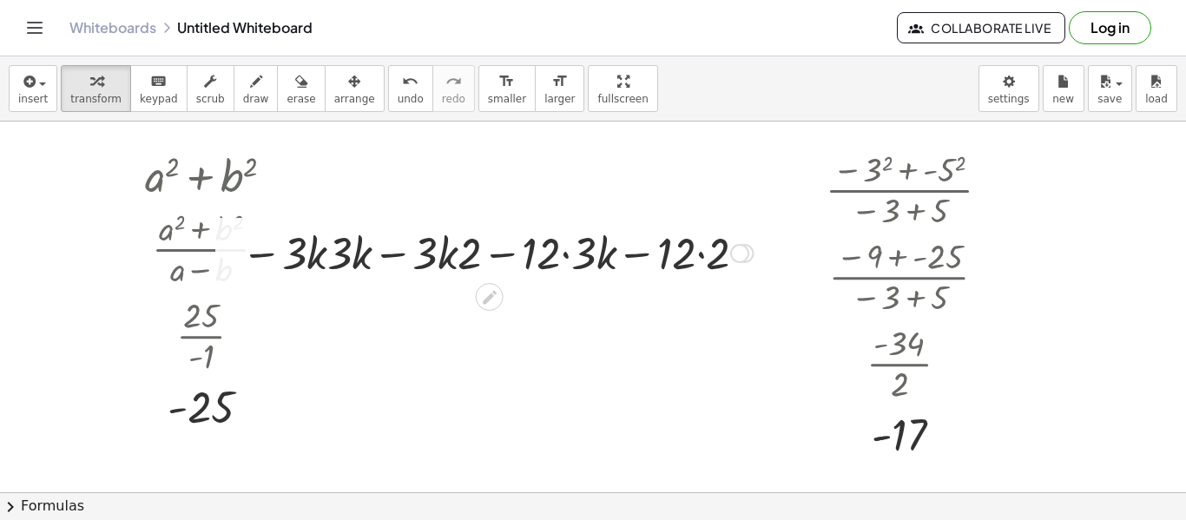
click at [425, 257] on div at bounding box center [497, 251] width 529 height 59
click at [542, 262] on div at bounding box center [497, 251] width 529 height 59
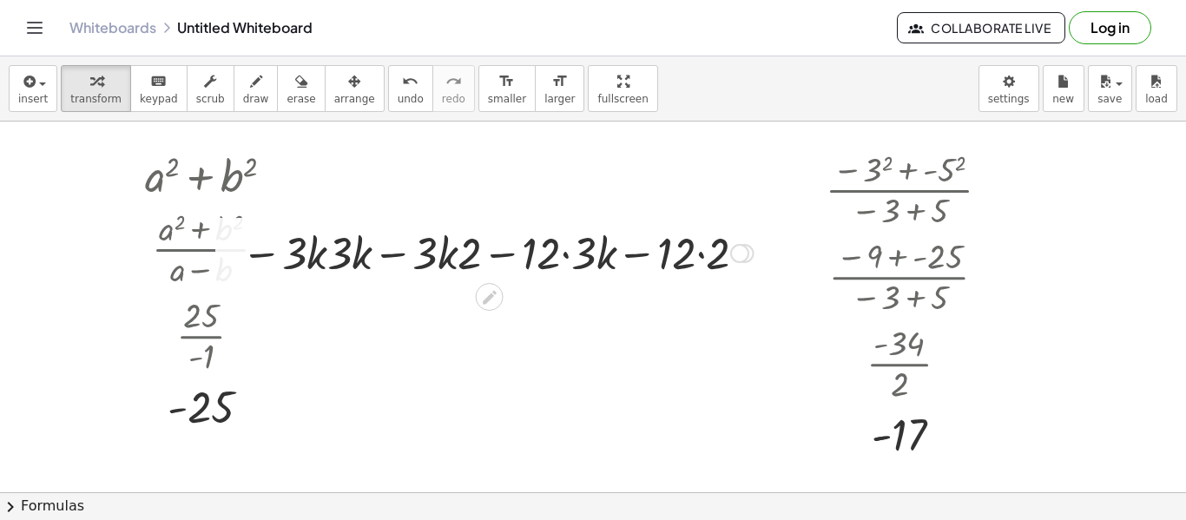
click at [589, 259] on div at bounding box center [497, 251] width 529 height 59
click at [589, 259] on div at bounding box center [498, 251] width 504 height 59
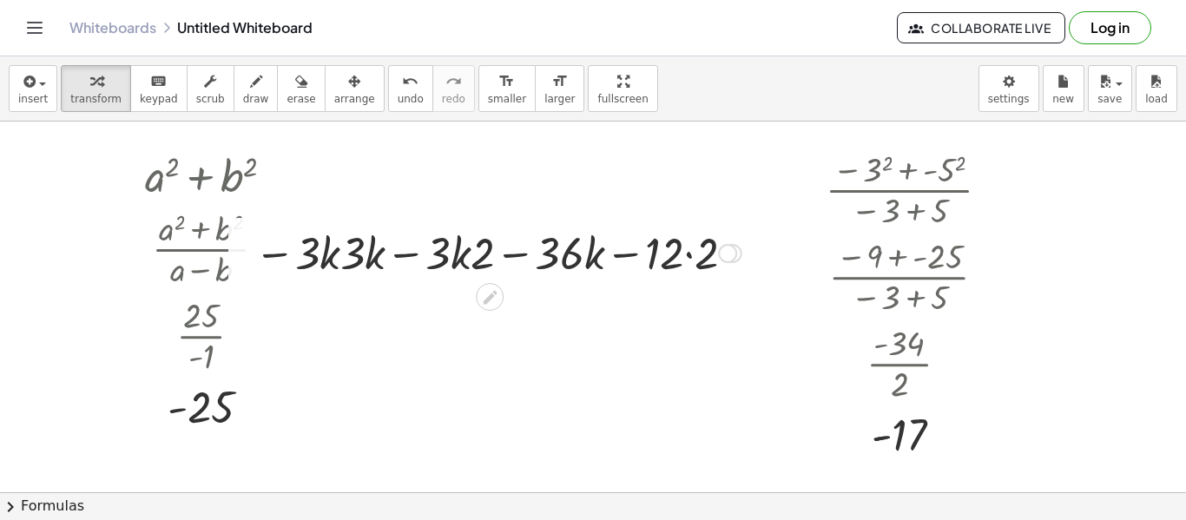
click at [370, 254] on div at bounding box center [498, 251] width 504 height 59
click at [341, 261] on div at bounding box center [498, 251] width 504 height 59
click at [570, 257] on div at bounding box center [498, 251] width 504 height 59
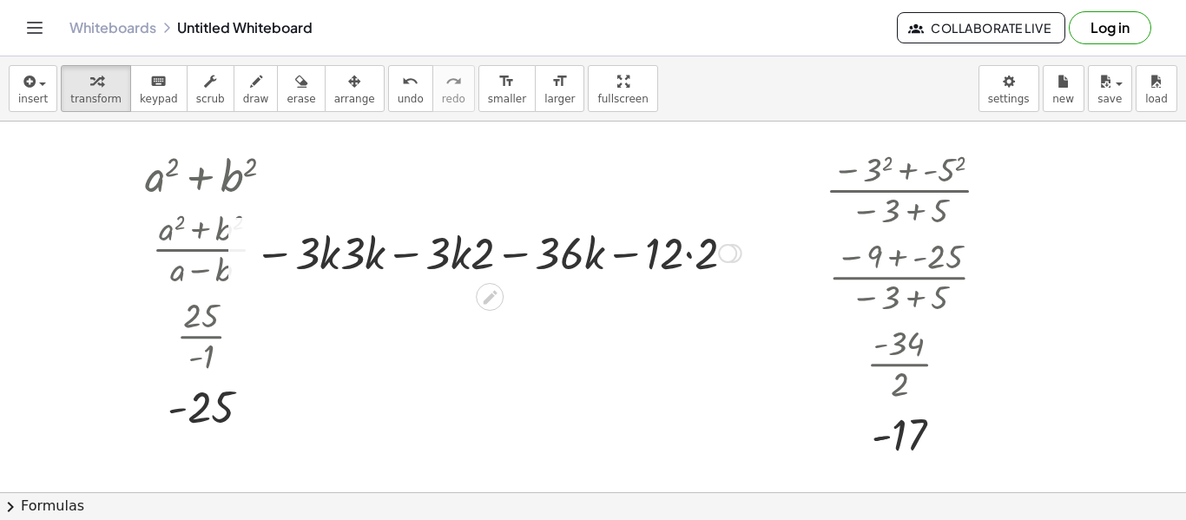
click at [570, 257] on div at bounding box center [498, 251] width 504 height 59
click at [659, 264] on div at bounding box center [498, 251] width 504 height 59
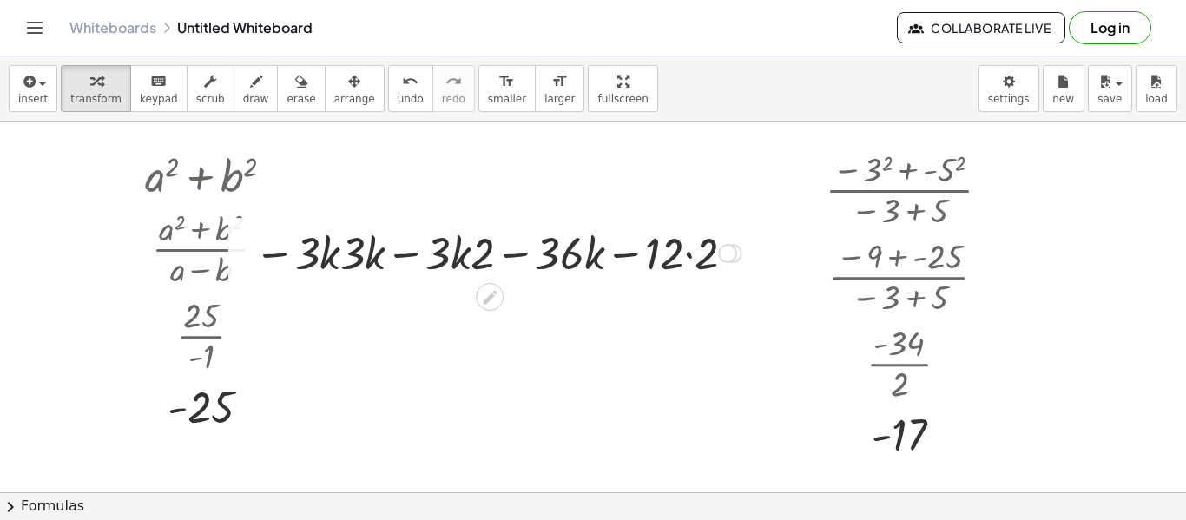
click at [330, 247] on div at bounding box center [498, 251] width 504 height 59
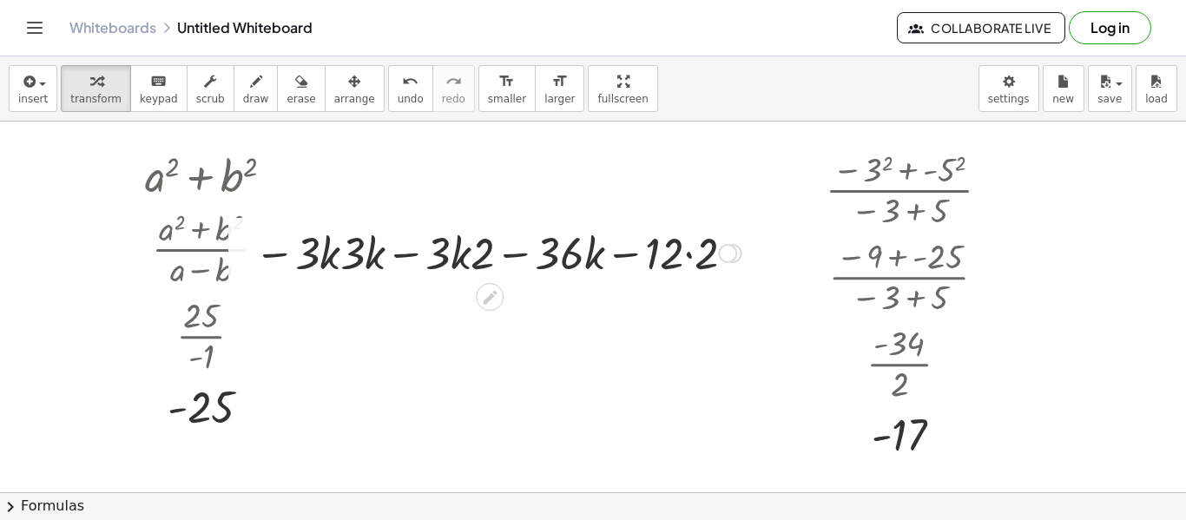
click at [317, 267] on div at bounding box center [498, 251] width 504 height 59
click at [437, 269] on div at bounding box center [498, 251] width 504 height 59
click at [433, 257] on div at bounding box center [498, 251] width 504 height 59
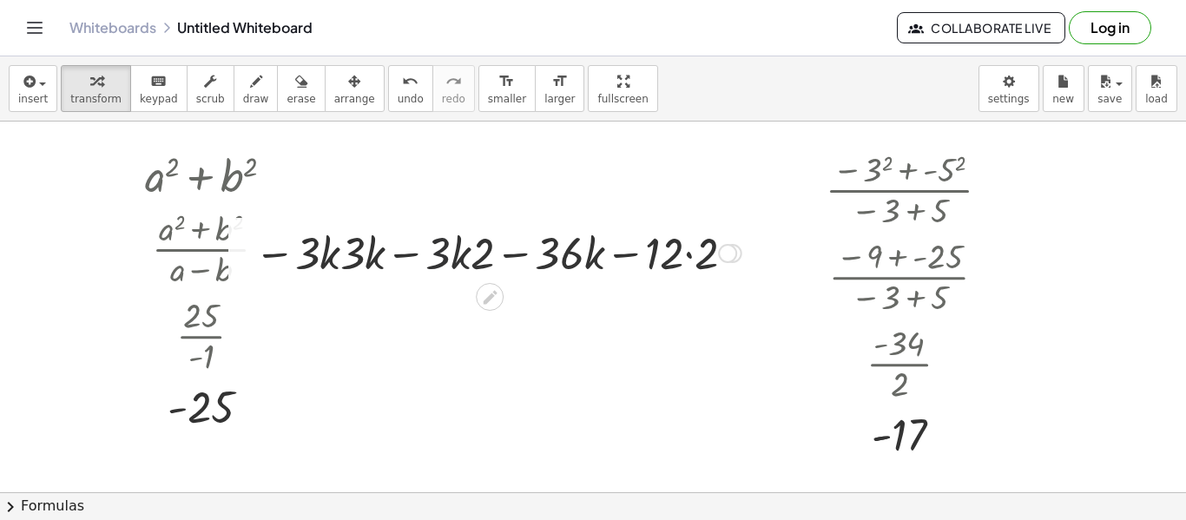
click at [433, 257] on div at bounding box center [498, 251] width 504 height 59
click at [452, 246] on div at bounding box center [498, 251] width 504 height 59
click at [688, 255] on div at bounding box center [498, 251] width 504 height 59
click at [688, 255] on div at bounding box center [497, 251] width 479 height 59
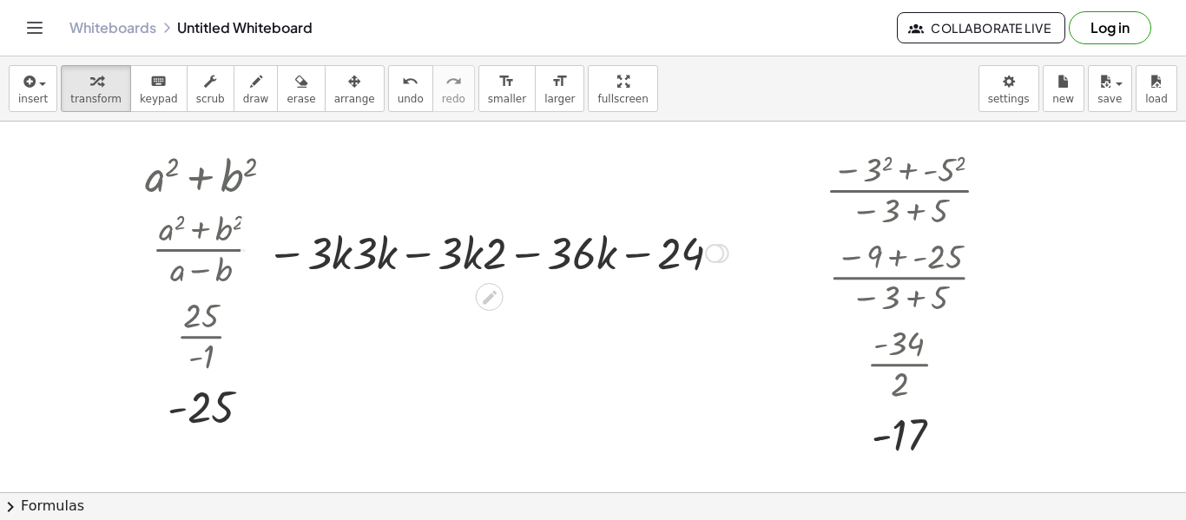
click at [608, 262] on div at bounding box center [497, 251] width 479 height 59
click at [481, 250] on div at bounding box center [497, 251] width 479 height 59
click at [390, 248] on div at bounding box center [497, 251] width 479 height 59
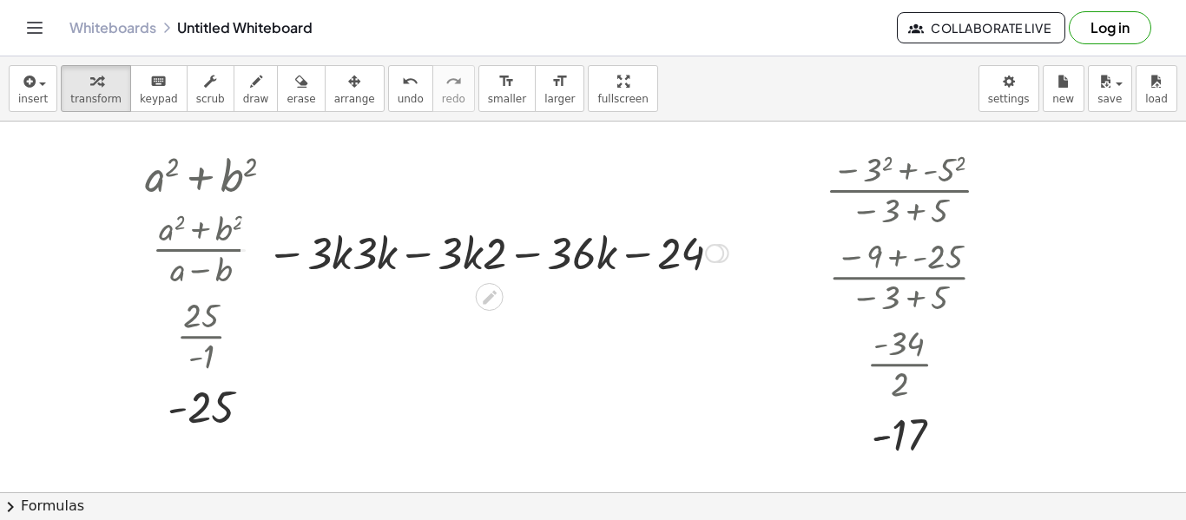
click at [390, 249] on div at bounding box center [497, 251] width 479 height 59
click at [355, 252] on div at bounding box center [497, 251] width 479 height 59
click at [609, 254] on div at bounding box center [497, 251] width 479 height 59
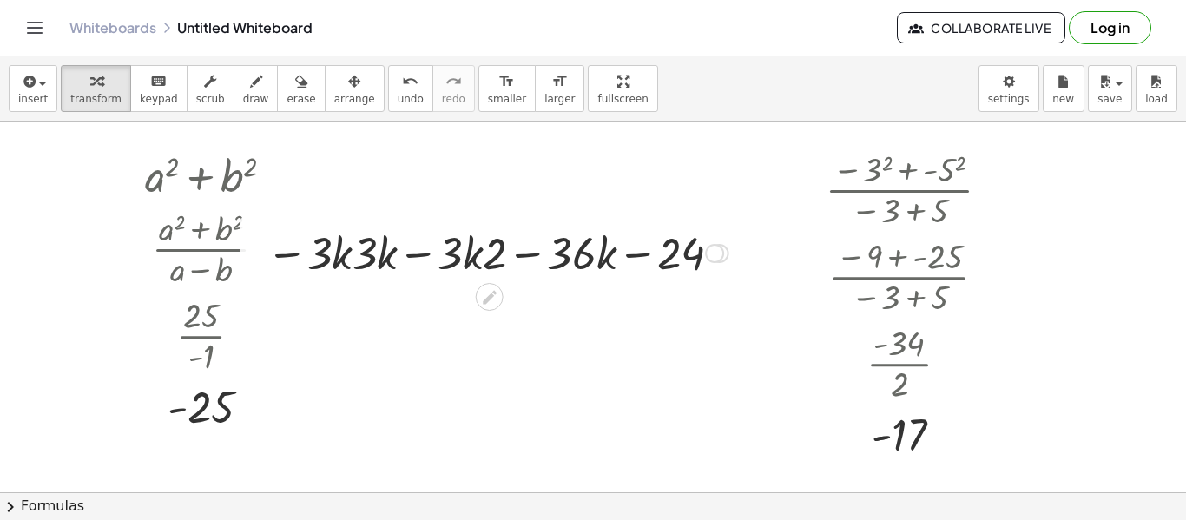
click at [657, 259] on div at bounding box center [497, 251] width 479 height 59
drag, startPoint x: 339, startPoint y: 257, endPoint x: 331, endPoint y: 259, distance: 9.1
click at [331, 259] on div at bounding box center [497, 251] width 479 height 59
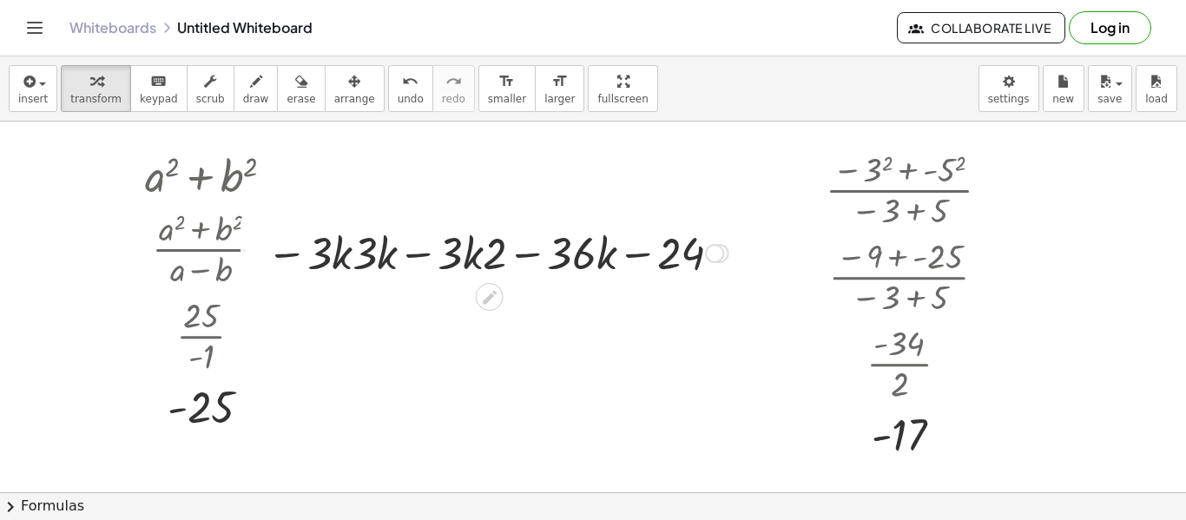
click at [317, 256] on div at bounding box center [497, 251] width 479 height 59
click at [320, 259] on div at bounding box center [497, 251] width 479 height 59
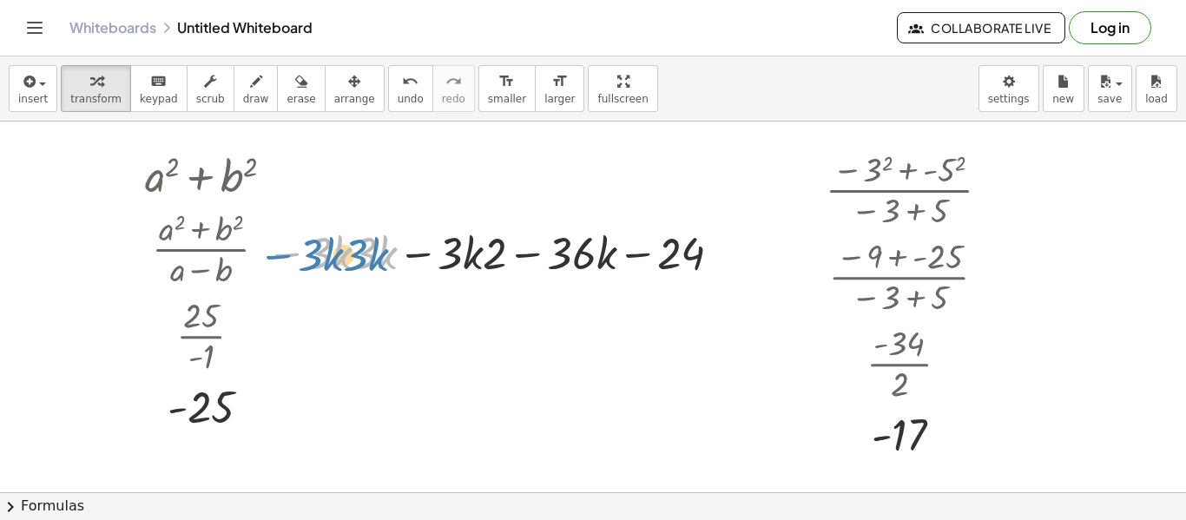
drag, startPoint x: 286, startPoint y: 254, endPoint x: 274, endPoint y: 256, distance: 12.3
click at [274, 256] on div at bounding box center [497, 251] width 479 height 59
click at [448, 254] on div at bounding box center [497, 251] width 479 height 59
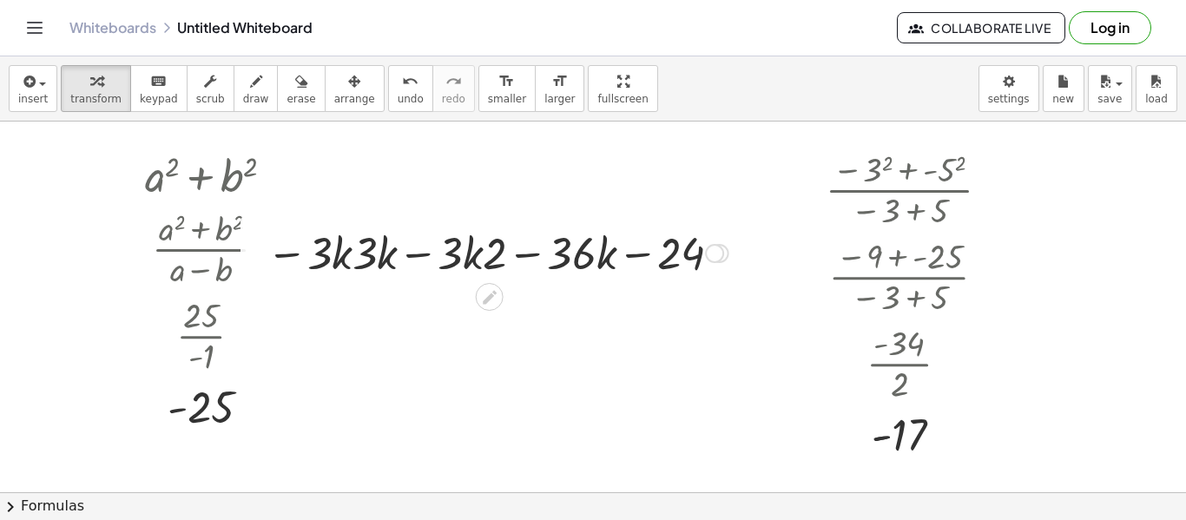
click at [448, 254] on div at bounding box center [497, 251] width 479 height 59
click at [610, 259] on div at bounding box center [497, 251] width 479 height 59
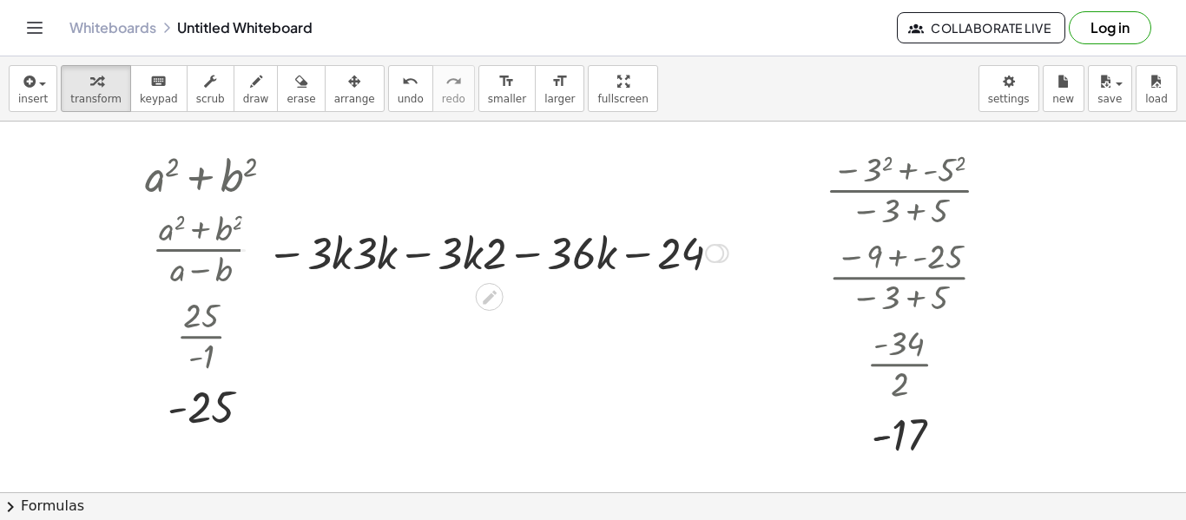
click at [639, 266] on div at bounding box center [497, 251] width 479 height 59
click at [684, 273] on div at bounding box center [497, 251] width 479 height 59
click at [643, 261] on div at bounding box center [497, 251] width 479 height 59
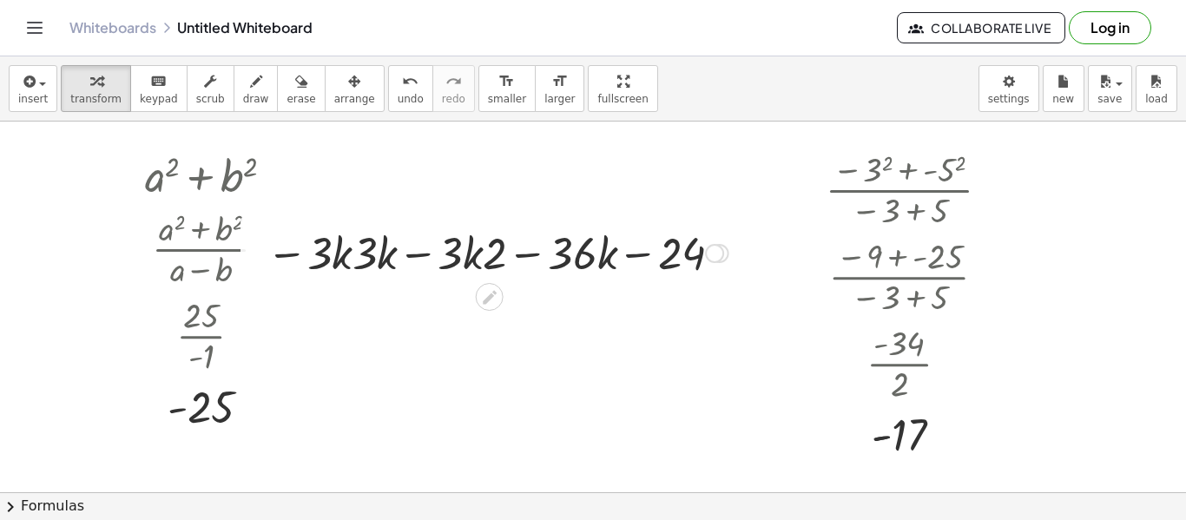
click at [643, 261] on div at bounding box center [497, 251] width 479 height 59
click at [643, 262] on div at bounding box center [497, 251] width 479 height 59
click at [642, 259] on div at bounding box center [497, 251] width 479 height 59
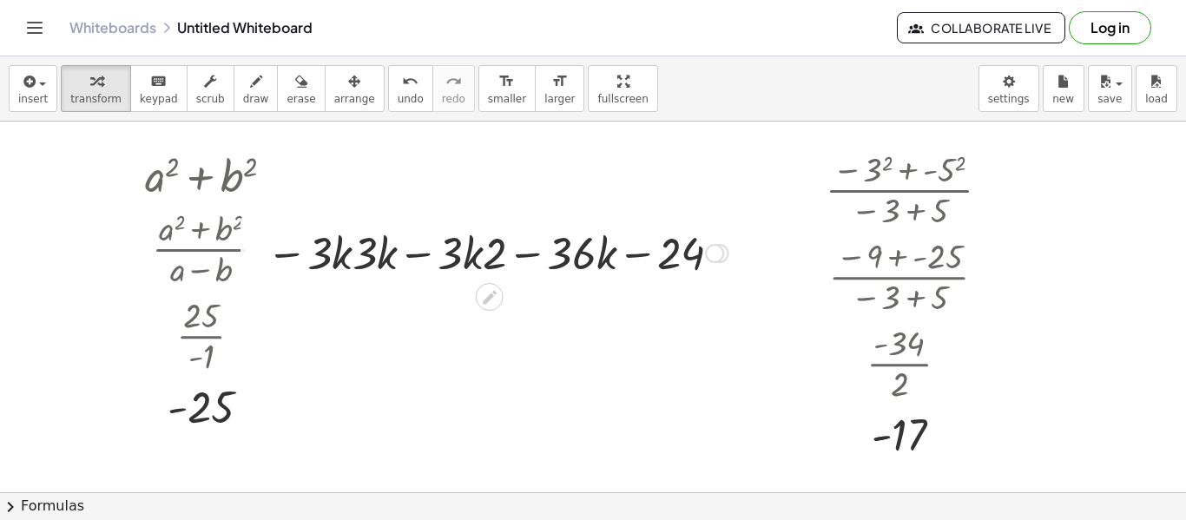
click at [640, 256] on div at bounding box center [497, 251] width 479 height 59
click at [640, 246] on div at bounding box center [497, 251] width 479 height 59
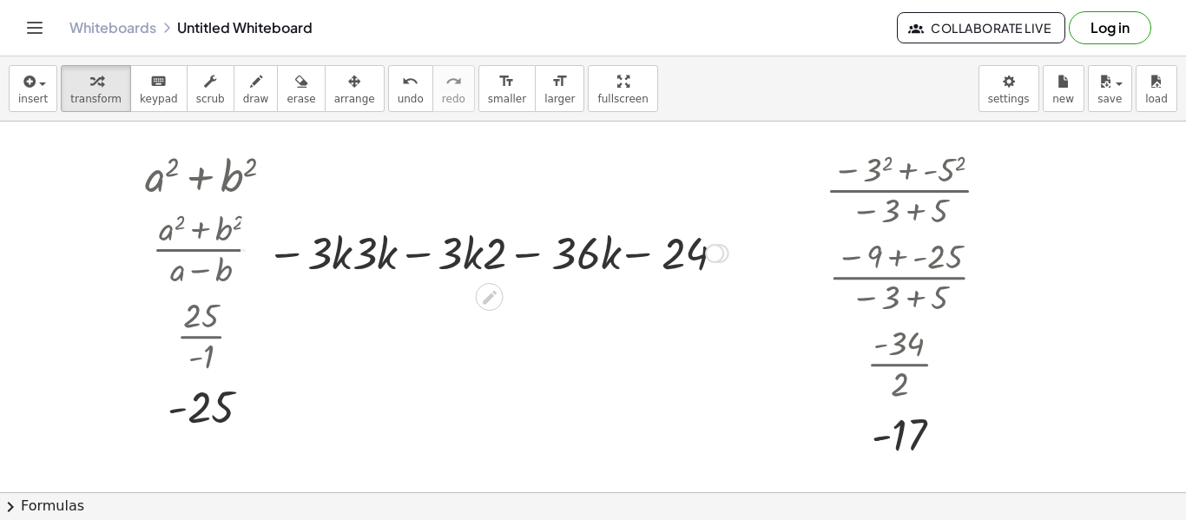
click at [640, 246] on div at bounding box center [497, 251] width 479 height 59
click at [532, 257] on div at bounding box center [497, 251] width 479 height 59
click at [411, 246] on div at bounding box center [497, 251] width 479 height 59
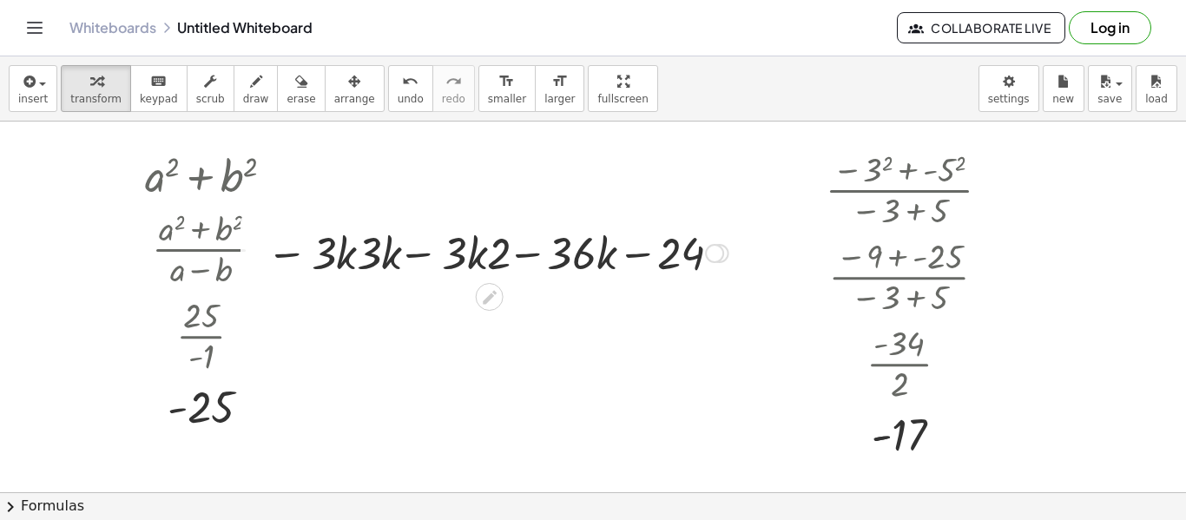
click at [411, 246] on div at bounding box center [497, 251] width 479 height 59
click at [413, 263] on div at bounding box center [497, 251] width 479 height 59
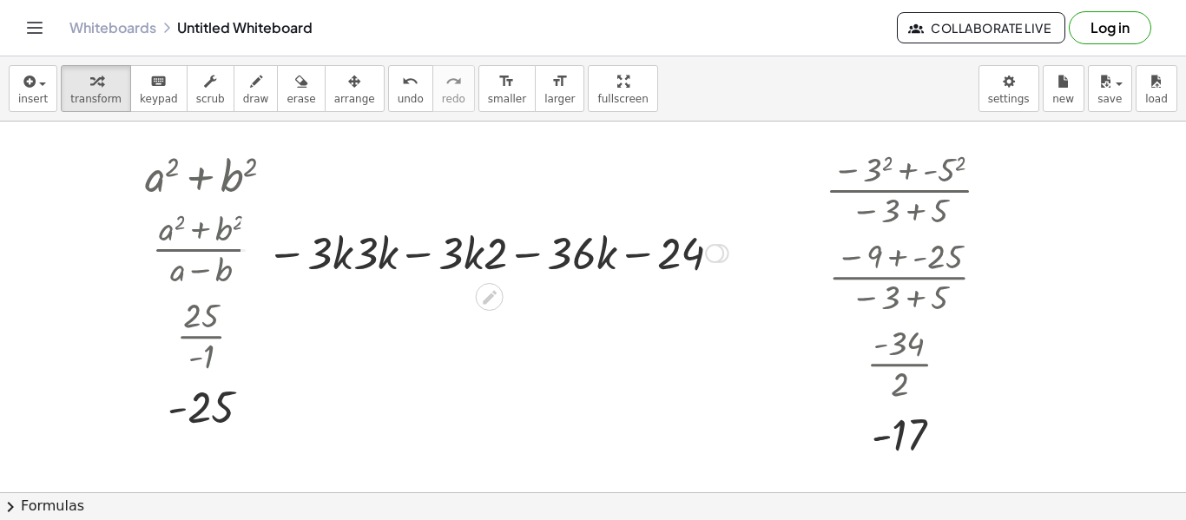
click at [413, 263] on div at bounding box center [497, 251] width 479 height 59
click at [382, 256] on div at bounding box center [497, 251] width 479 height 59
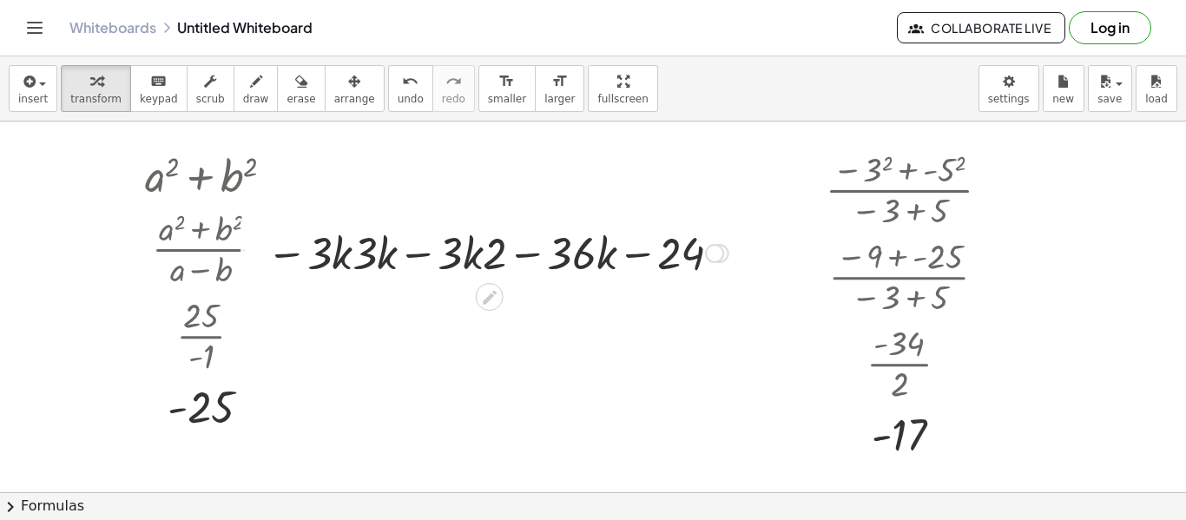
click at [382, 256] on div at bounding box center [497, 251] width 479 height 59
click at [596, 241] on div at bounding box center [497, 251] width 479 height 59
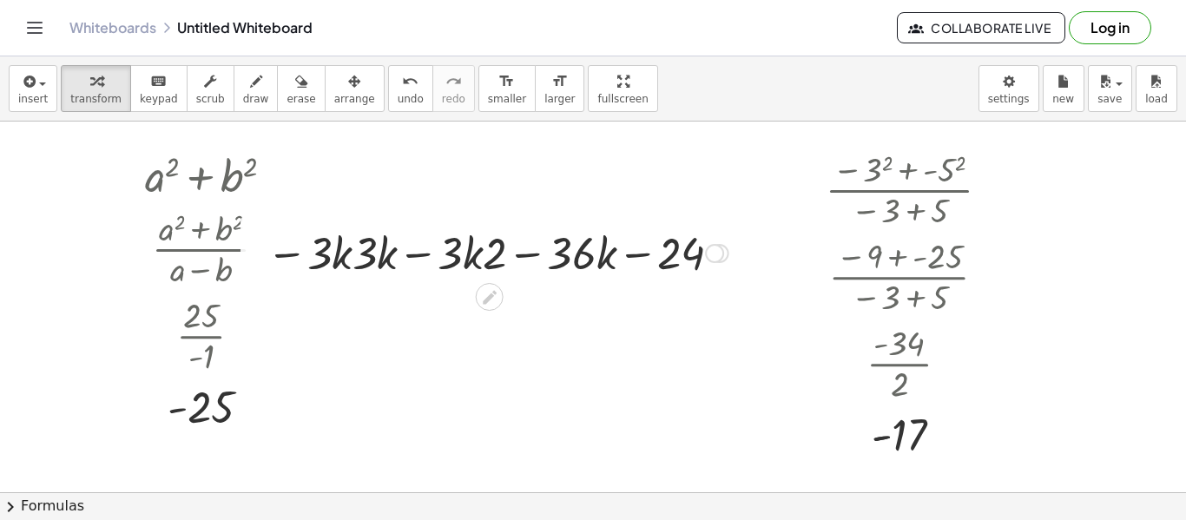
click at [673, 251] on div at bounding box center [497, 251] width 479 height 59
click at [673, 252] on div at bounding box center [497, 251] width 479 height 59
click at [708, 259] on div at bounding box center [714, 253] width 19 height 19
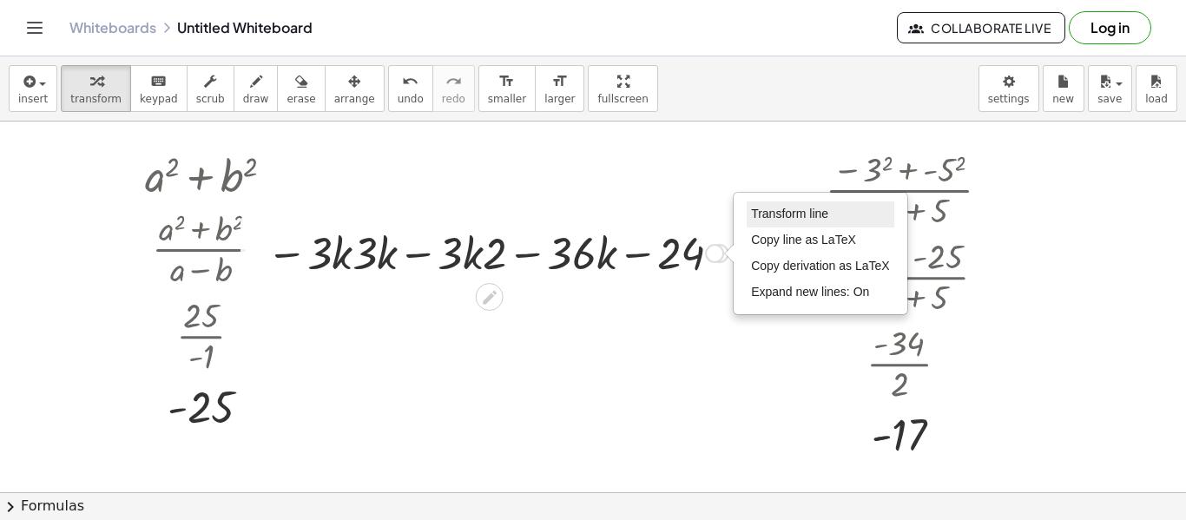
click at [759, 212] on span "Transform line" at bounding box center [789, 214] width 77 height 14
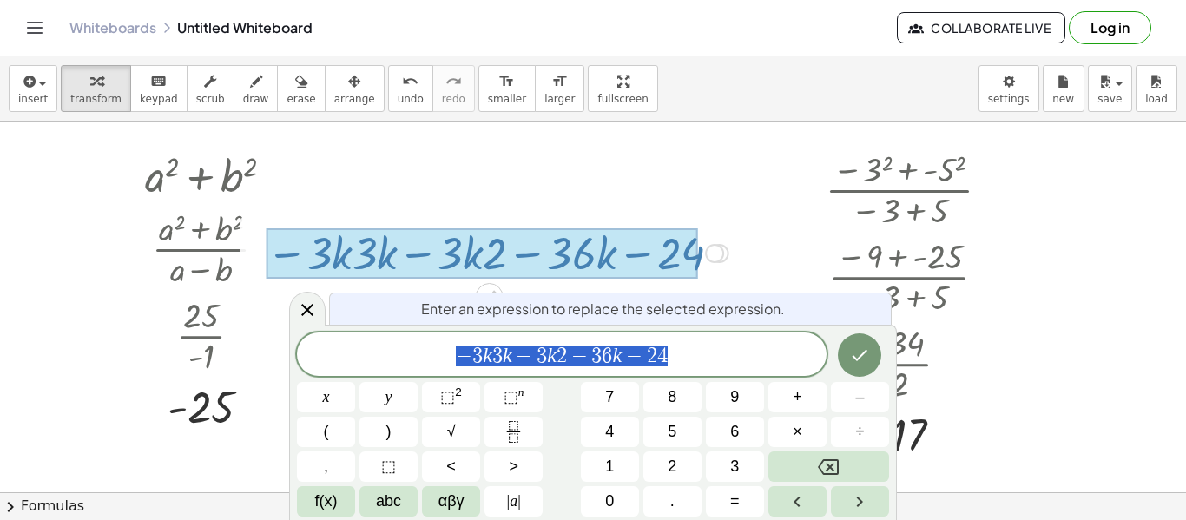
scroll to position [3, 0]
click at [805, 286] on div at bounding box center [812, 304] width 26 height 326
click at [779, 268] on div at bounding box center [593, 530] width 1186 height 854
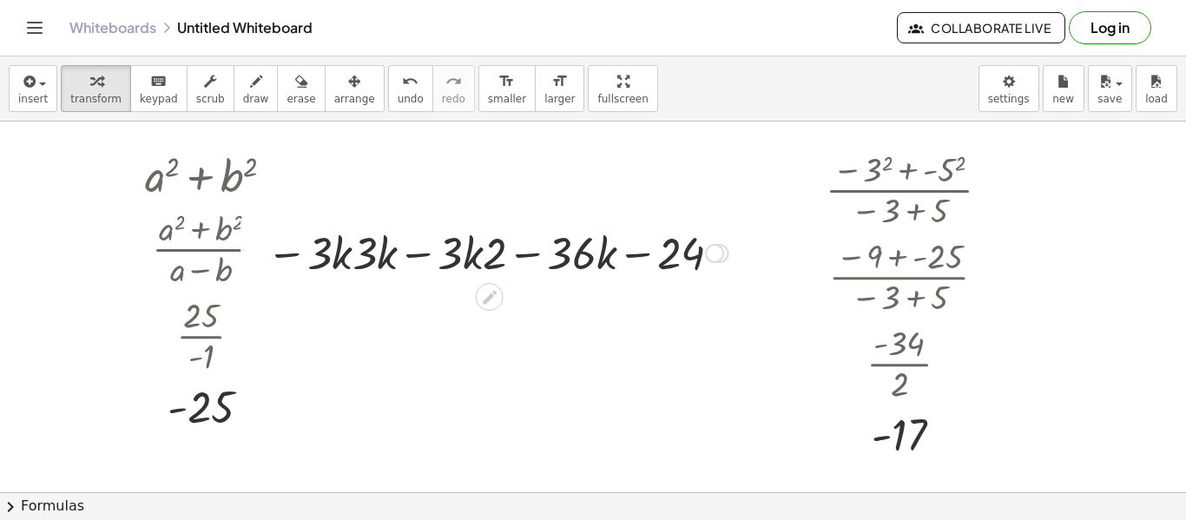
click at [365, 249] on div at bounding box center [497, 251] width 479 height 59
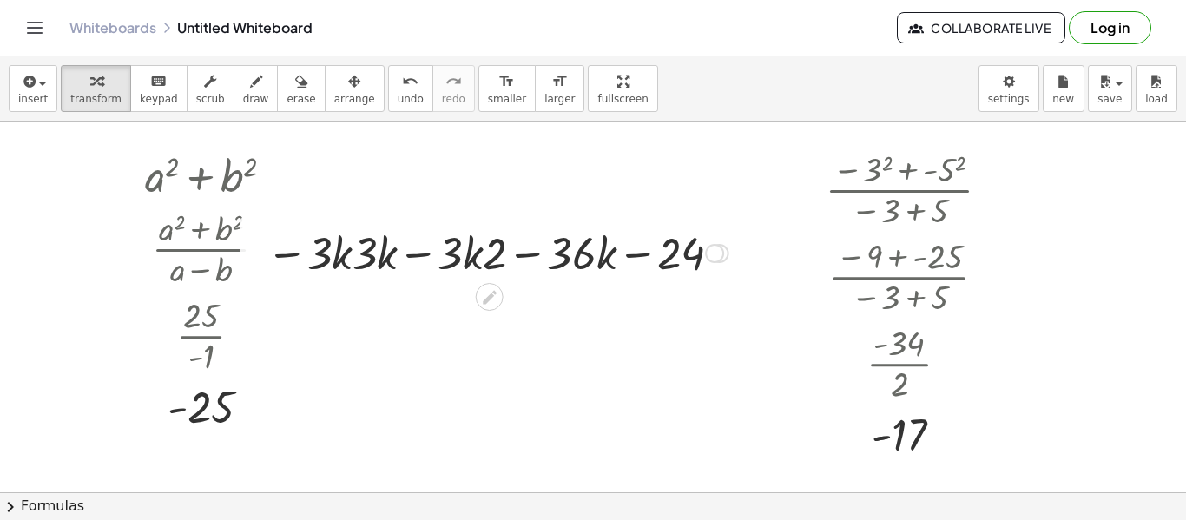
click at [313, 263] on div at bounding box center [497, 251] width 479 height 59
click at [450, 267] on div at bounding box center [497, 251] width 479 height 59
click at [452, 261] on div at bounding box center [497, 251] width 479 height 59
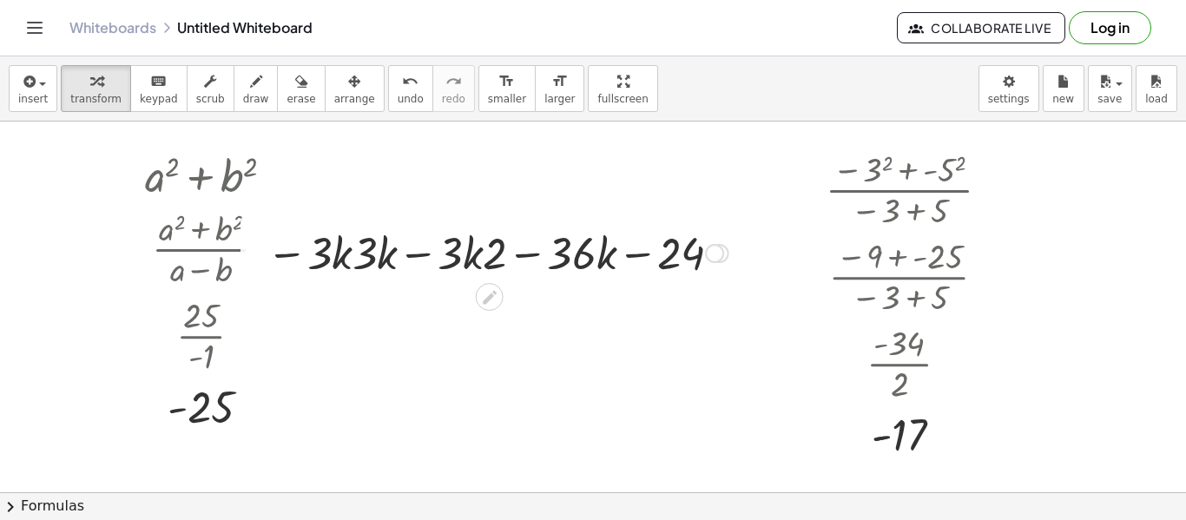
click at [452, 261] on div at bounding box center [497, 251] width 479 height 59
click at [481, 263] on div at bounding box center [497, 251] width 479 height 59
click at [476, 273] on div at bounding box center [497, 251] width 479 height 59
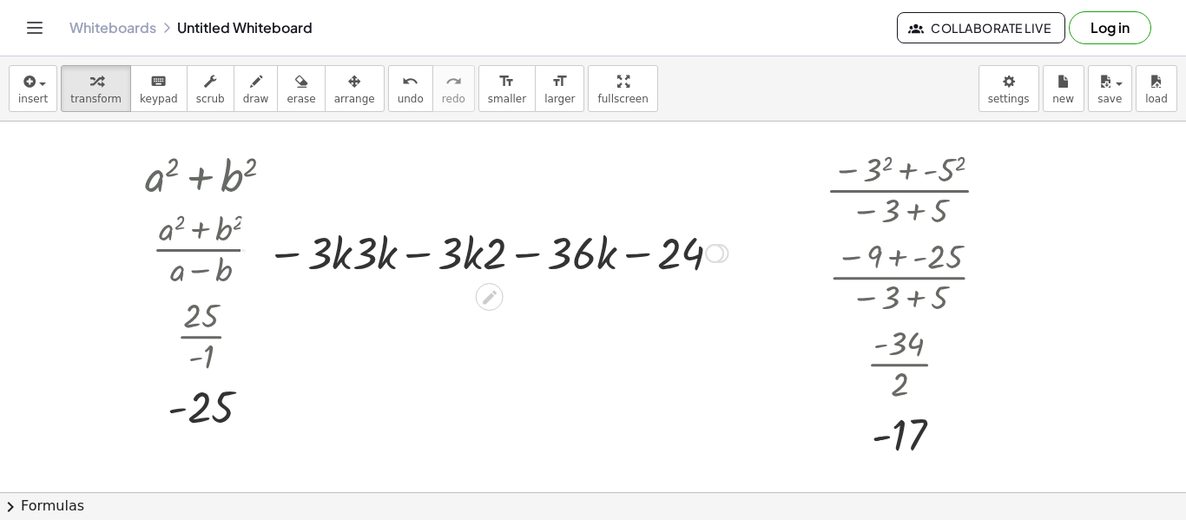
click at [476, 273] on div at bounding box center [497, 251] width 479 height 59
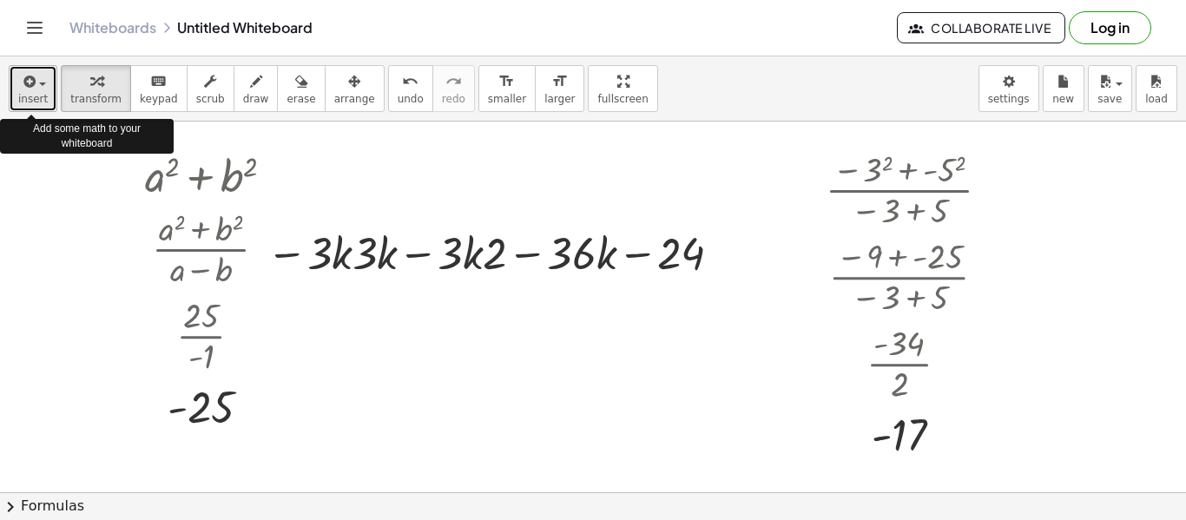
click at [34, 85] on icon "button" at bounding box center [28, 81] width 16 height 21
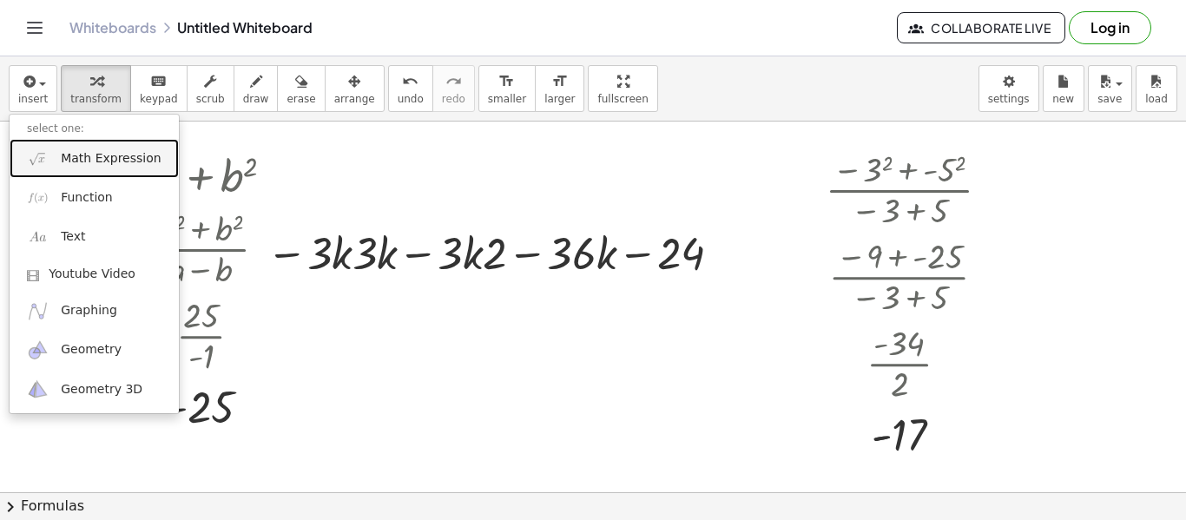
click at [152, 161] on span "Math Expression" at bounding box center [111, 158] width 100 height 17
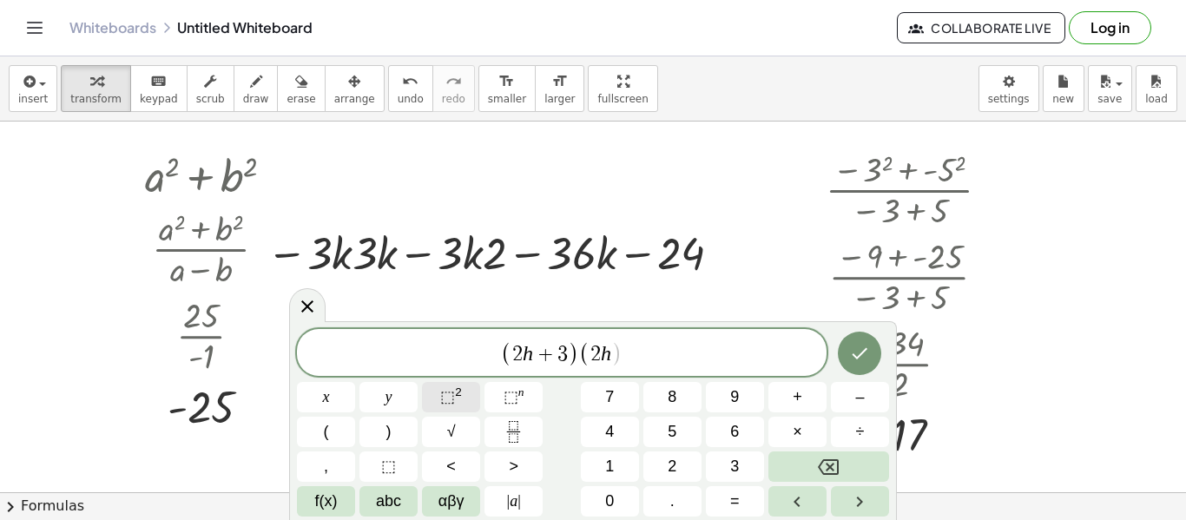
click at [473, 399] on button "⬚ 2" at bounding box center [451, 397] width 58 height 30
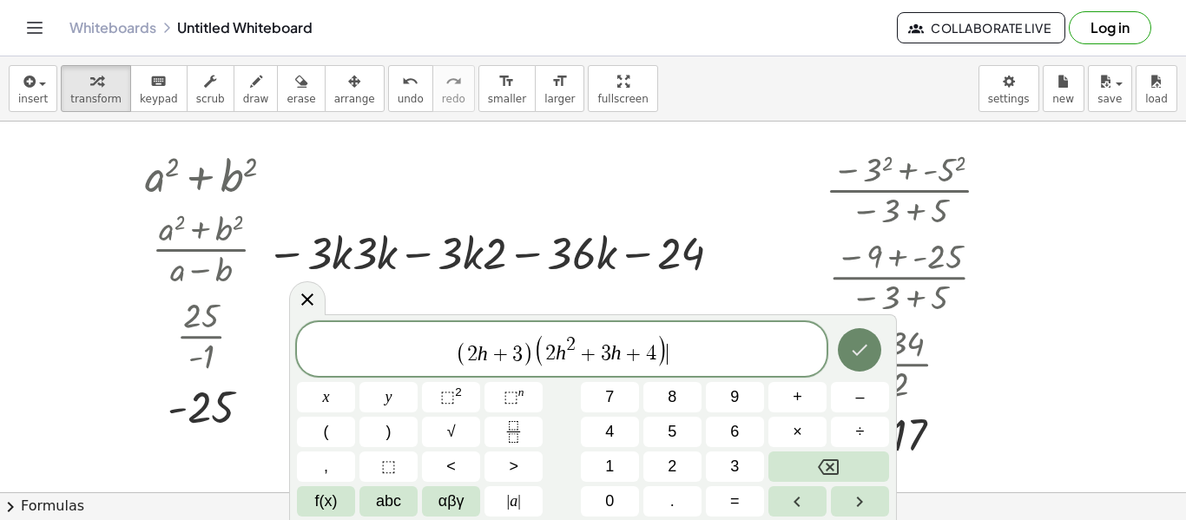
click at [858, 363] on button "Done" at bounding box center [859, 349] width 43 height 43
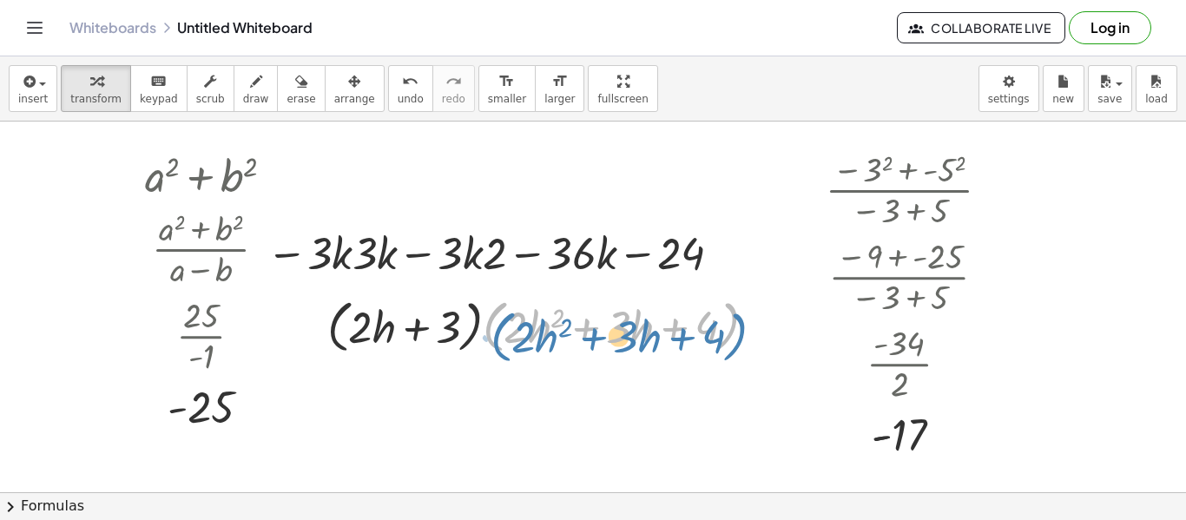
drag, startPoint x: 501, startPoint y: 325, endPoint x: 512, endPoint y: 323, distance: 11.6
click at [512, 323] on div at bounding box center [549, 325] width 460 height 66
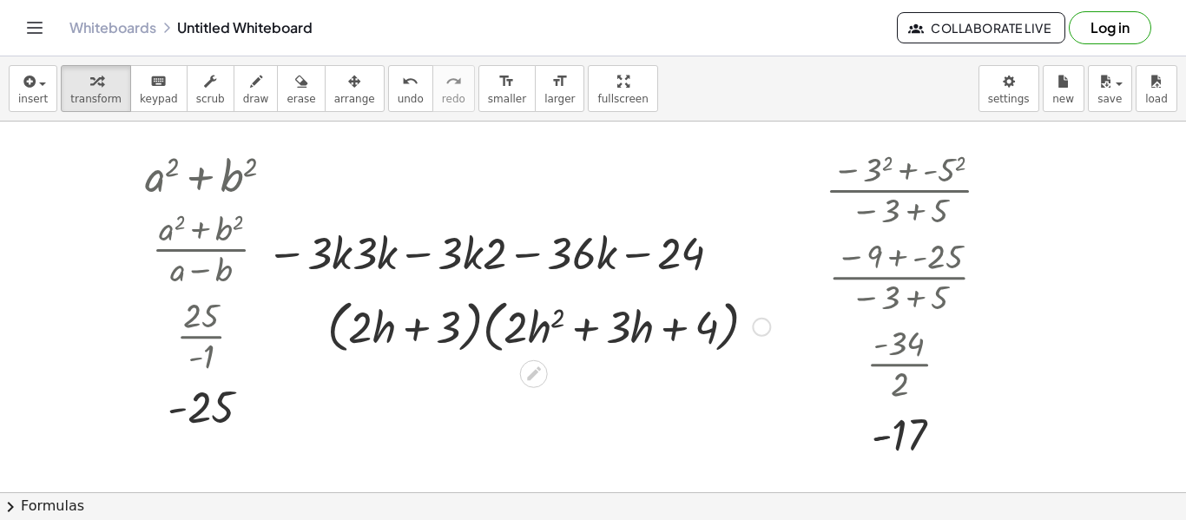
click at [376, 337] on div at bounding box center [549, 325] width 460 height 66
click at [409, 330] on div at bounding box center [549, 325] width 460 height 66
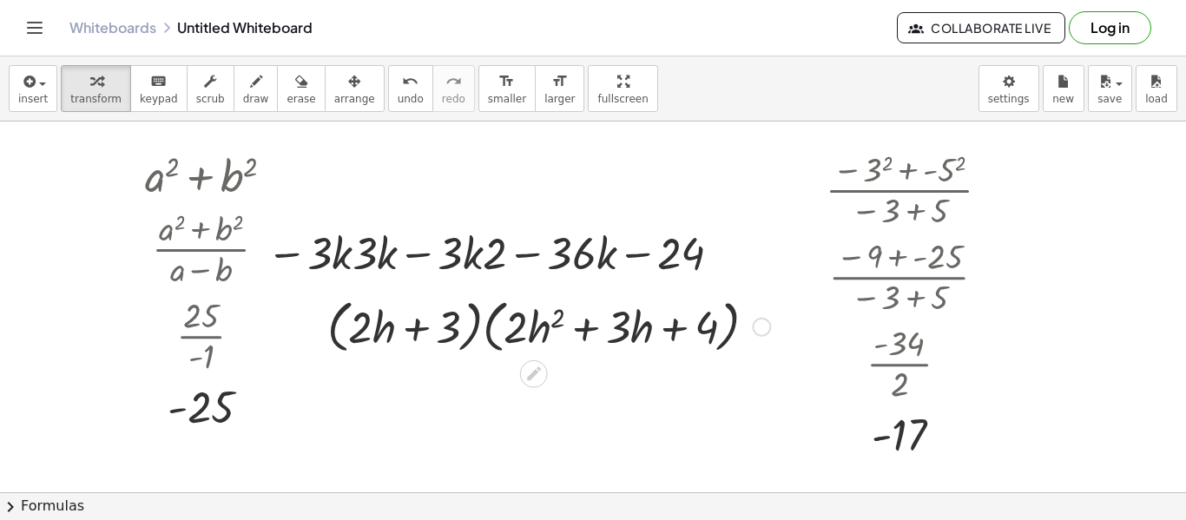
click at [537, 333] on div at bounding box center [549, 325] width 460 height 66
click at [631, 325] on div at bounding box center [549, 325] width 460 height 66
click at [713, 327] on div at bounding box center [549, 325] width 460 height 66
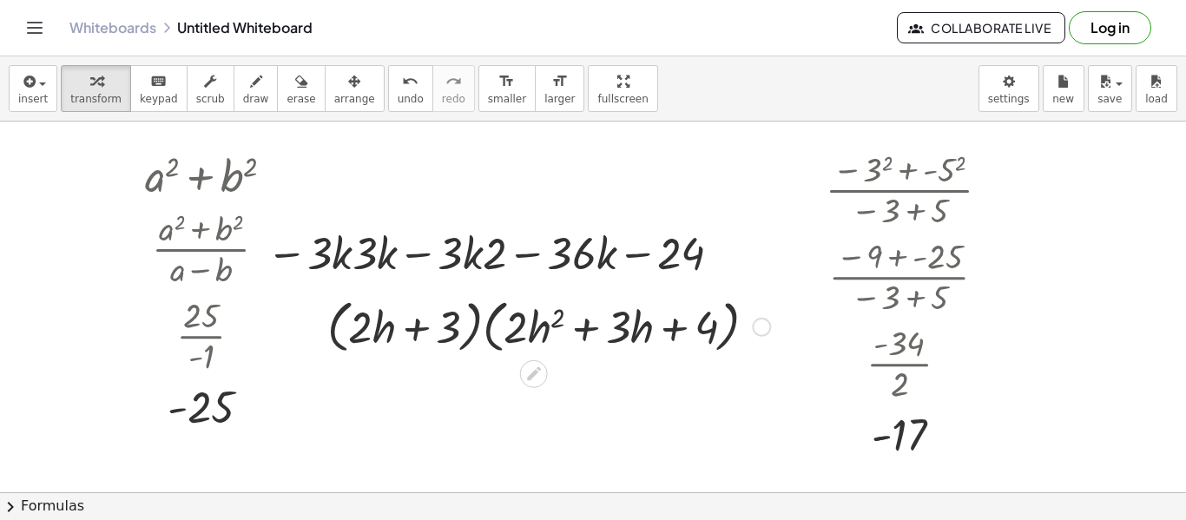
click at [713, 327] on div at bounding box center [549, 325] width 460 height 66
click at [733, 321] on div at bounding box center [549, 325] width 460 height 66
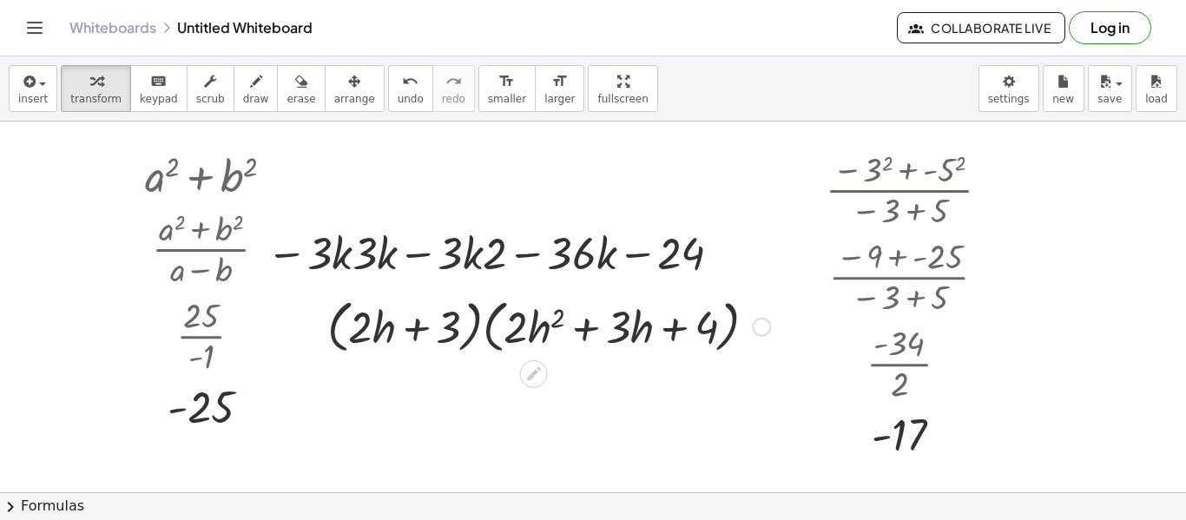
click at [733, 321] on div at bounding box center [549, 325] width 460 height 66
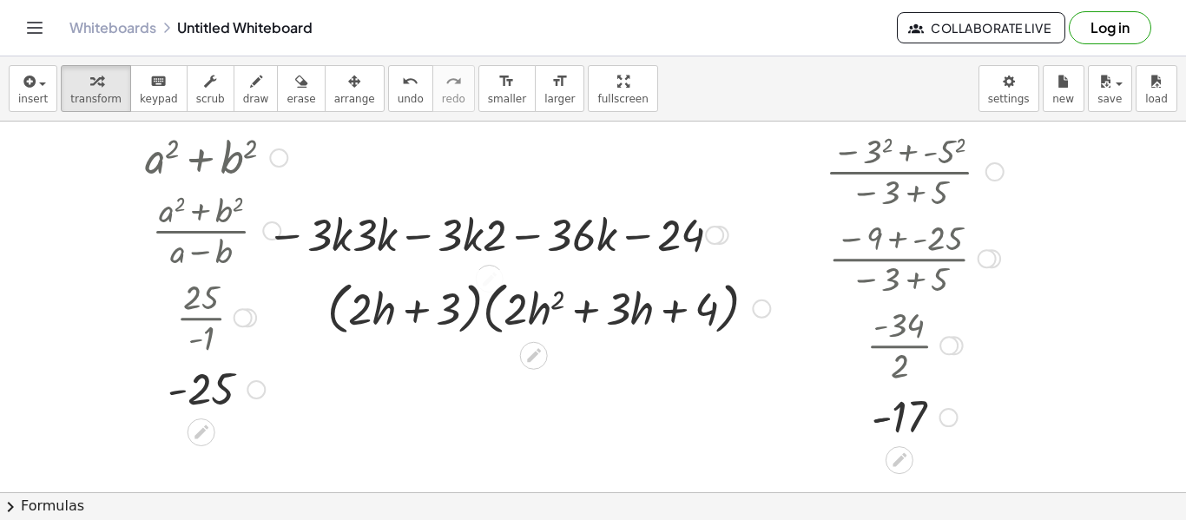
scroll to position [38, 0]
